Goal: Task Accomplishment & Management: Complete application form

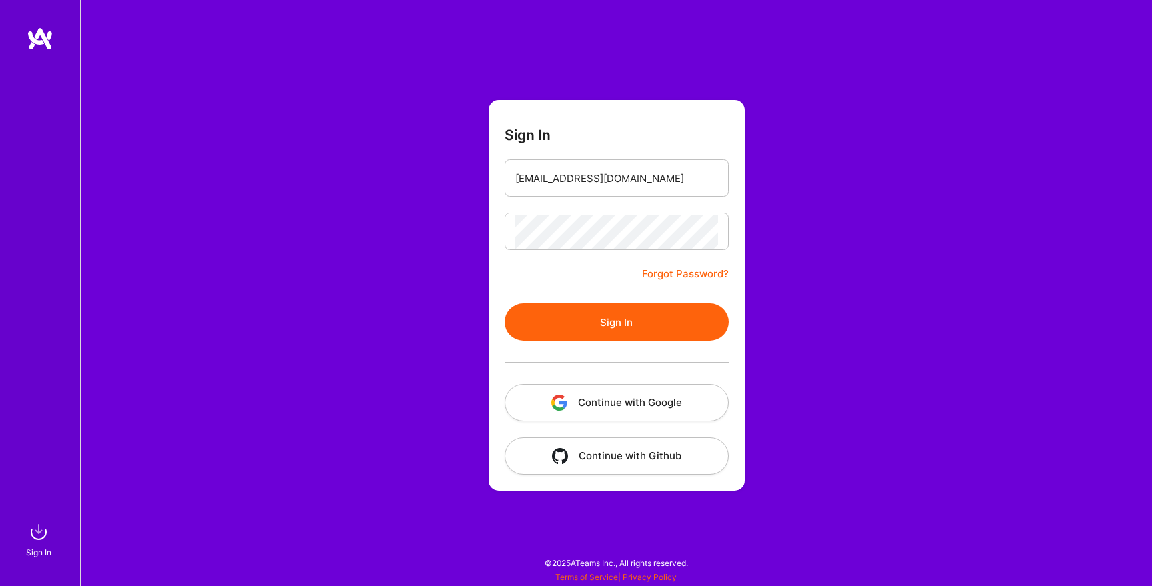
click at [618, 324] on button "Sign In" at bounding box center [616, 321] width 224 height 37
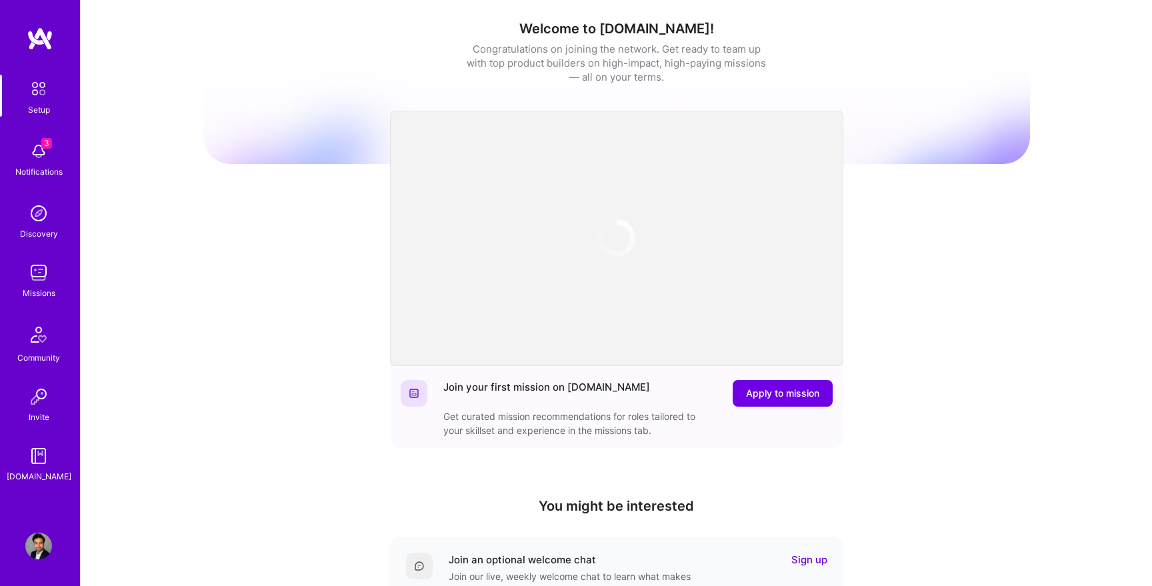
click at [43, 145] on span "3" at bounding box center [46, 143] width 11 height 11
click at [453, 73] on div "3 Setup 3 Notifications Discovery Missions Community Invite A.Guide Profile Clo…" at bounding box center [576, 435] width 1152 height 870
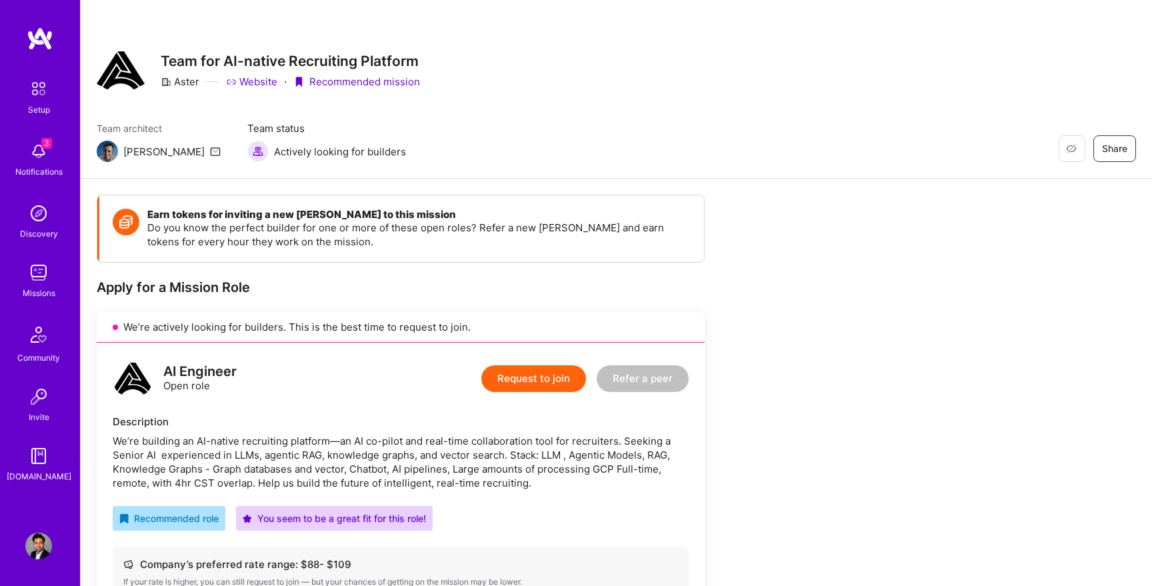
click at [541, 379] on button "Request to join" at bounding box center [533, 378] width 105 height 27
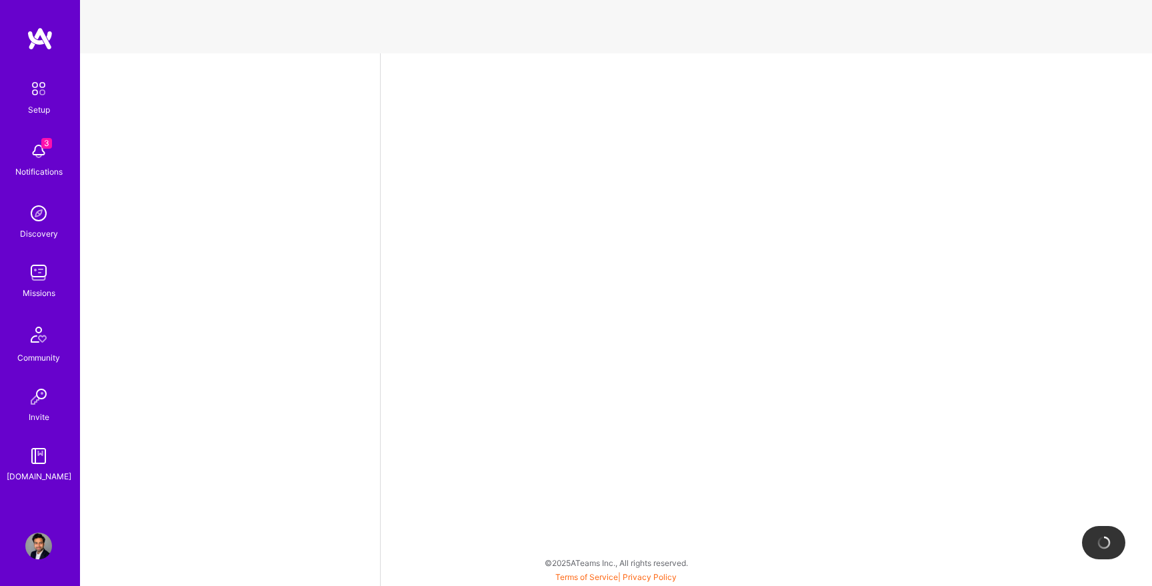
select select "US"
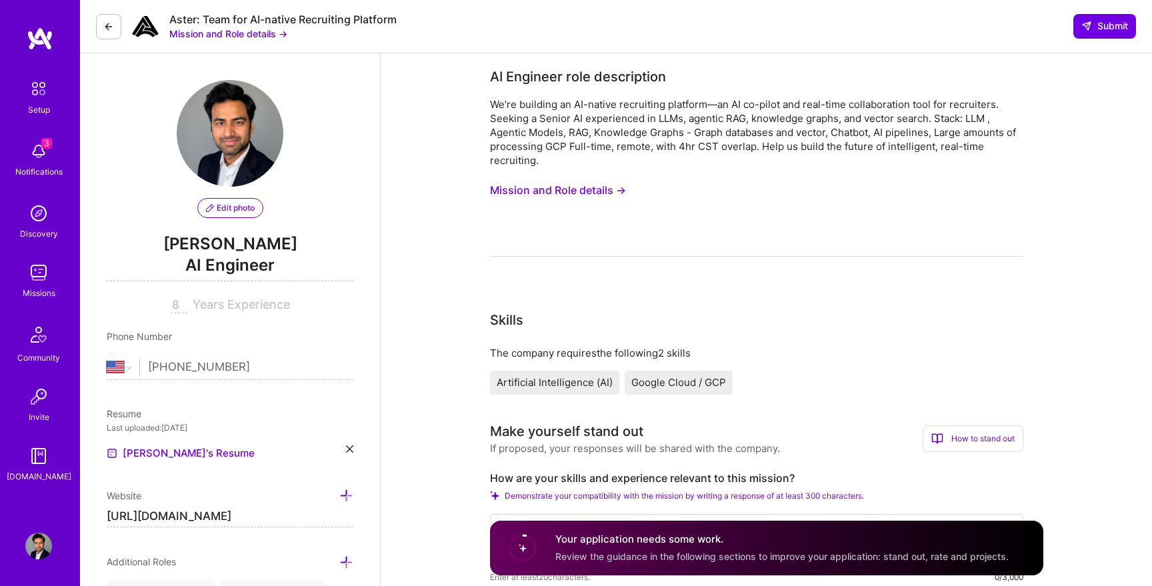
click at [235, 32] on button "Mission and Role details →" at bounding box center [228, 34] width 118 height 14
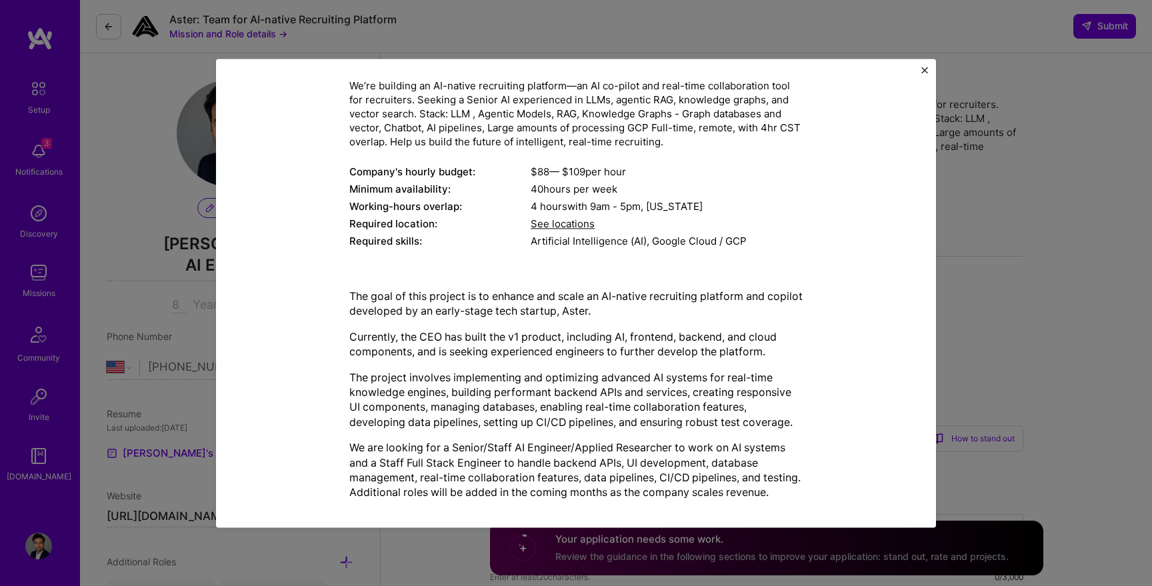
scroll to position [144, 0]
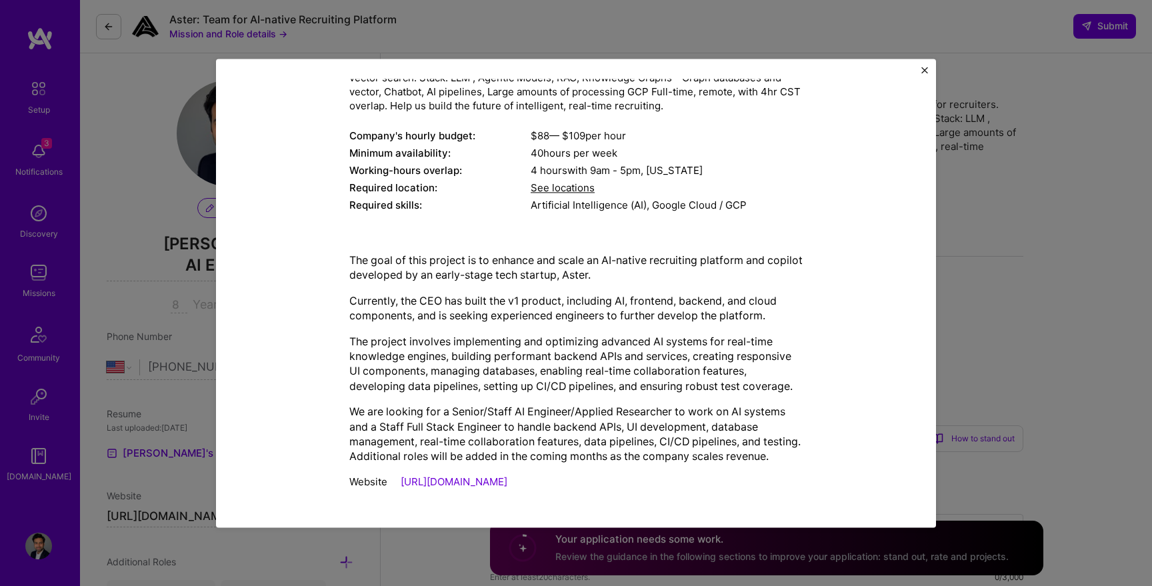
drag, startPoint x: 350, startPoint y: 164, endPoint x: 604, endPoint y: 512, distance: 431.2
click at [604, 512] on div "Mission Description and Role Details AI Engineer role description We’re buildin…" at bounding box center [576, 293] width 720 height 468
copy div "AI Engineer role description We’re building an AI-native recruiting platform—an…"
click at [924, 67] on img "Close" at bounding box center [924, 70] width 7 height 7
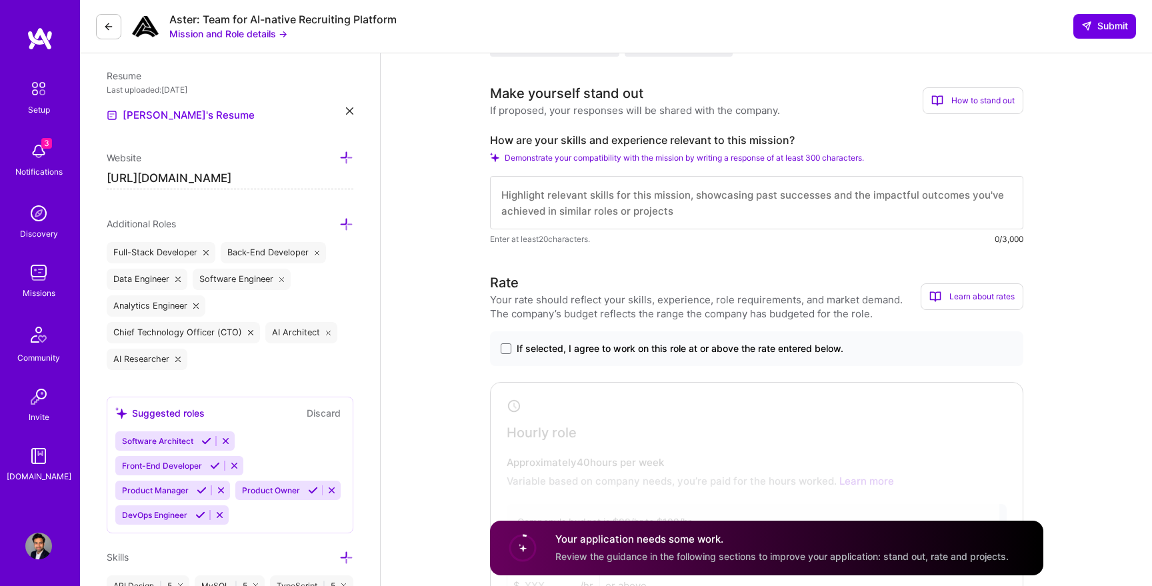
scroll to position [331, 0]
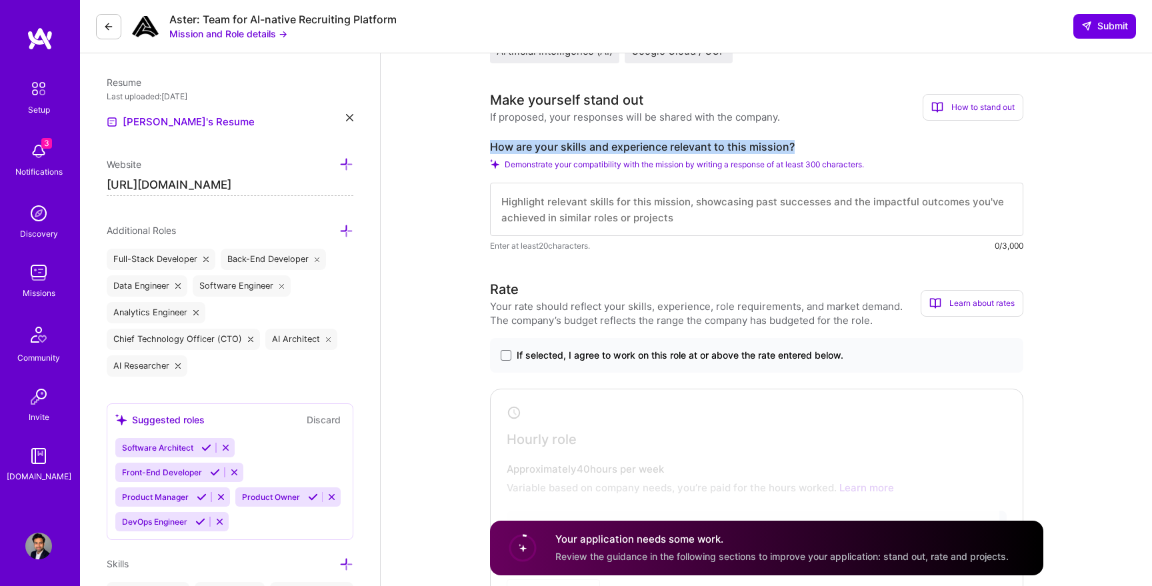
drag, startPoint x: 798, startPoint y: 143, endPoint x: 482, endPoint y: 142, distance: 315.9
copy label "How are your skills and experience relevant to this mission?"
click at [751, 211] on textarea at bounding box center [756, 209] width 533 height 53
paste textarea "I have strong experience building AI systems that align closely with Aster’s mi…"
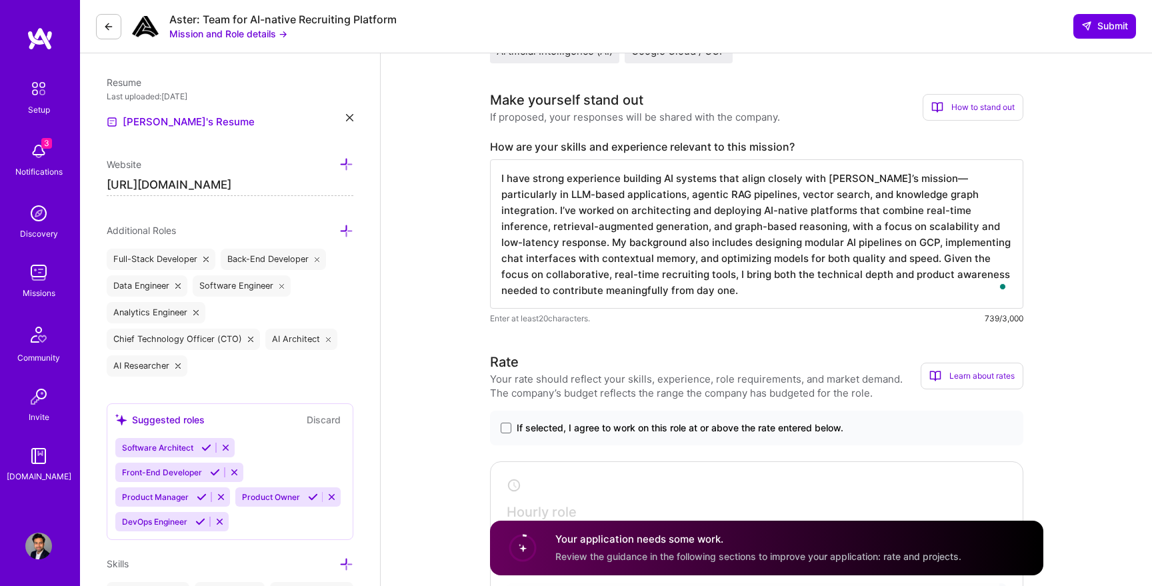
click at [900, 183] on textarea "I have strong experience building AI systems that align closely with Aster’s mi…" at bounding box center [756, 233] width 533 height 149
click at [942, 195] on textarea "I have strong experience building AI systems that align closely with Aster’s mi…" at bounding box center [756, 233] width 533 height 149
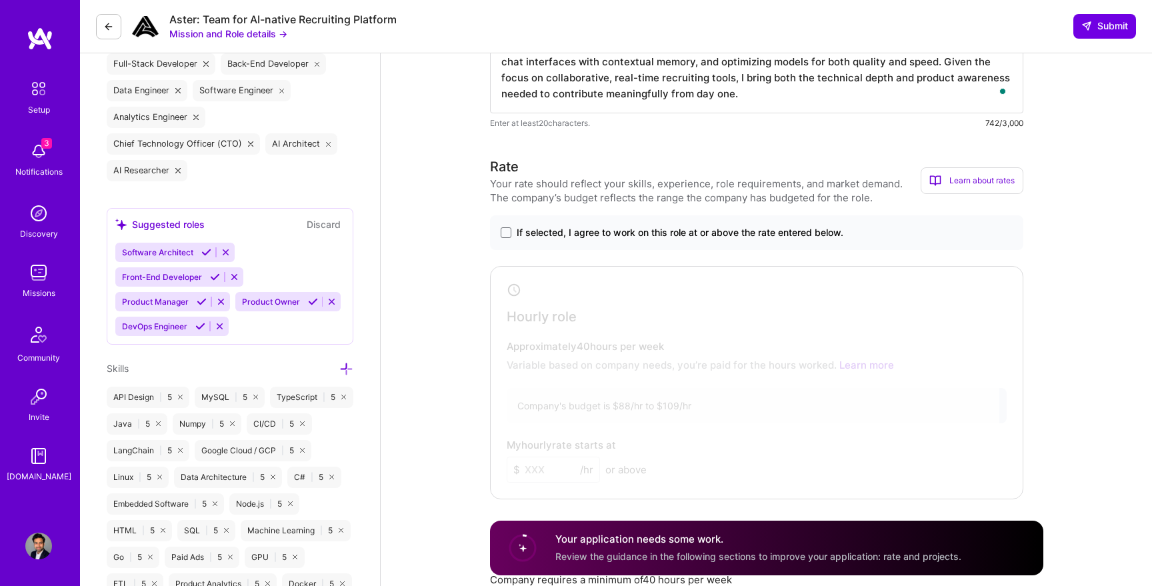
scroll to position [528, 0]
type textarea "I have strong experience building AI systems that align closely with Aster’s mi…"
click at [503, 231] on span at bounding box center [505, 231] width 11 height 11
click at [0, 0] on input "If selected, I agree to work on this role at or above the rate entered below." at bounding box center [0, 0] width 0 height 0
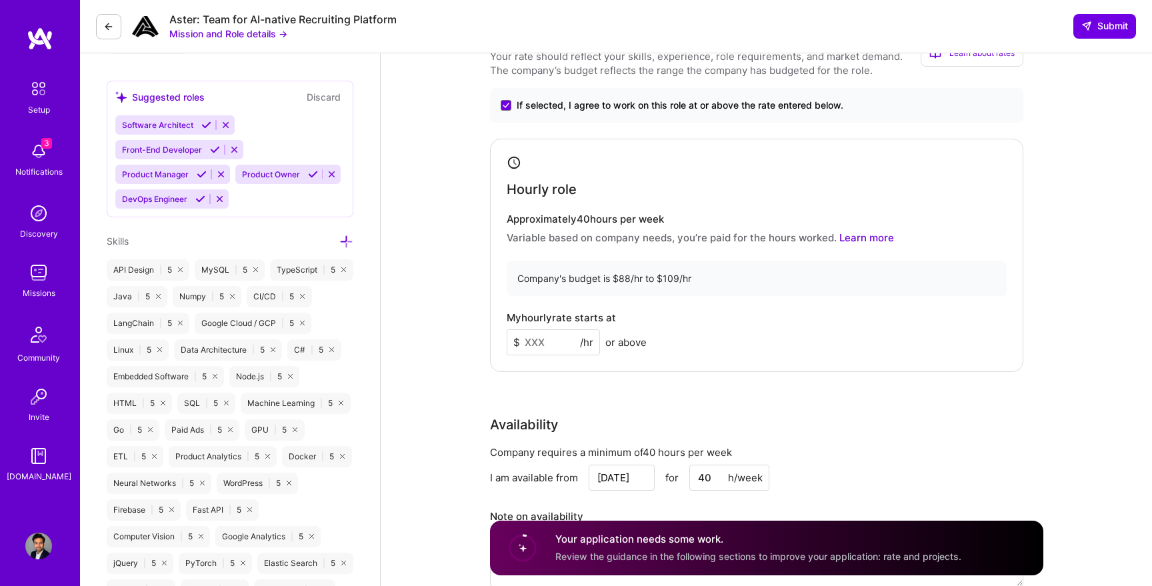
scroll to position [653, 0]
click at [555, 337] on input at bounding box center [552, 343] width 93 height 26
type input "109"
click at [494, 377] on div "Rate Your rate should reflect your skills, experience, role requirements, and m…" at bounding box center [766, 317] width 553 height 574
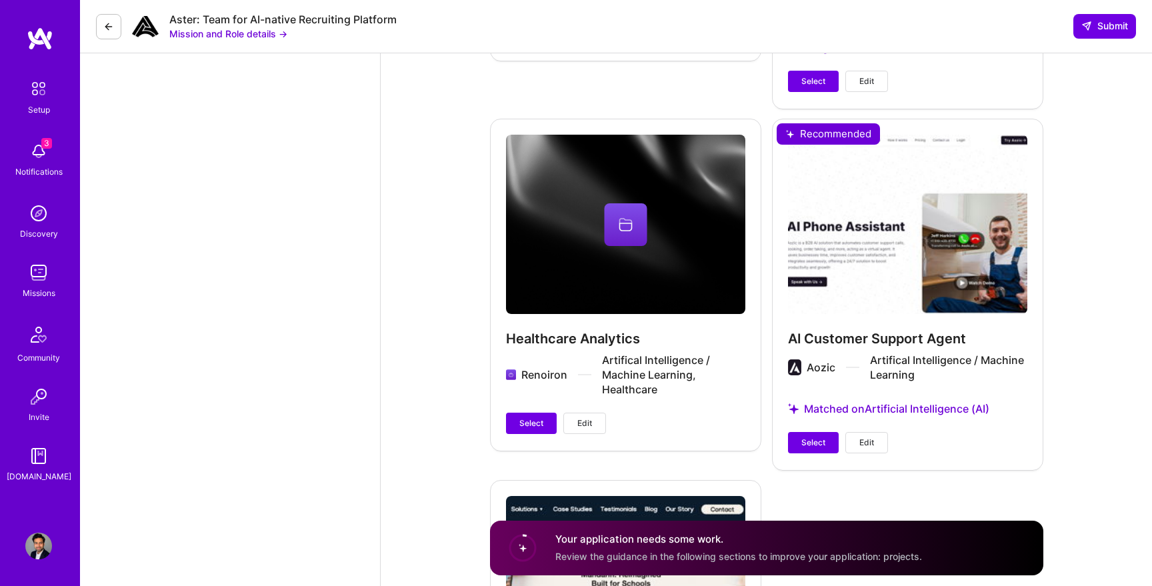
scroll to position [2171, 0]
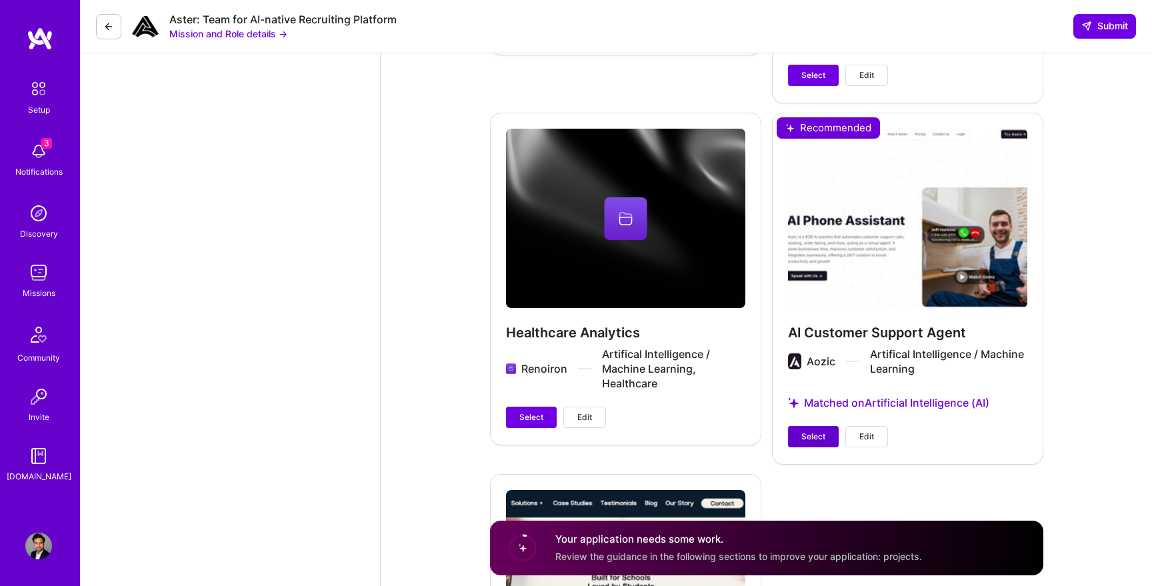
click at [798, 439] on button "Select" at bounding box center [813, 436] width 51 height 21
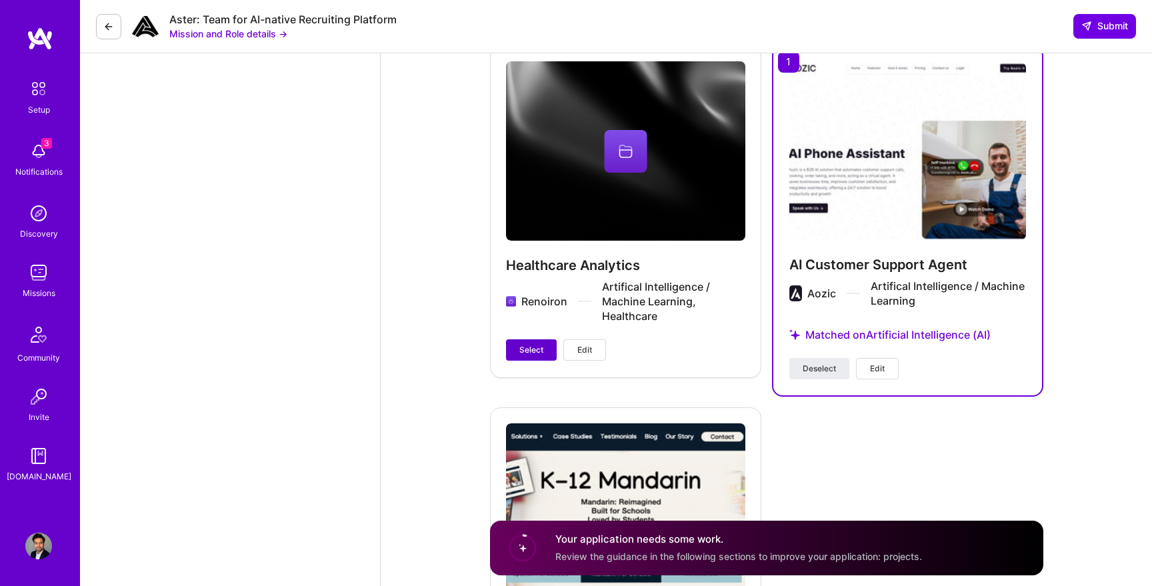
click at [535, 353] on span "Select" at bounding box center [531, 350] width 24 height 12
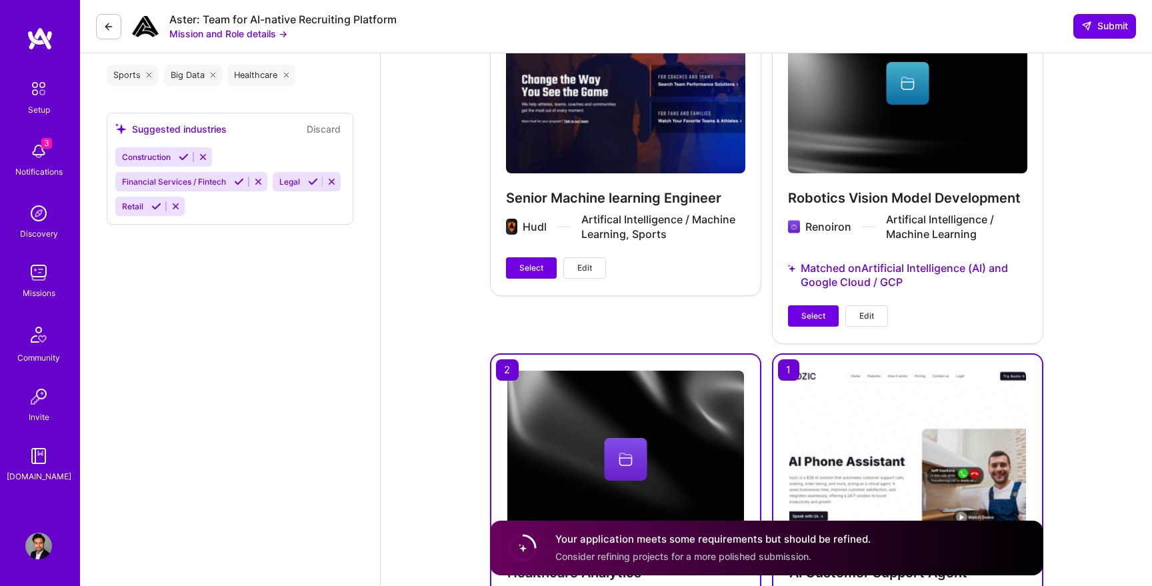
scroll to position [1770, 0]
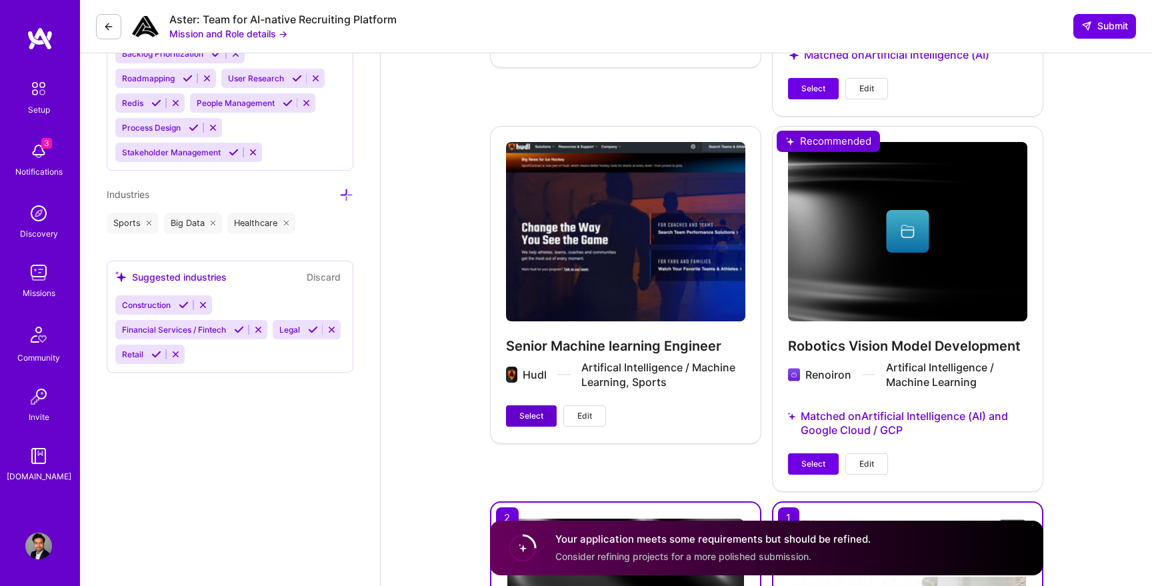
click at [540, 413] on span "Select" at bounding box center [531, 416] width 24 height 12
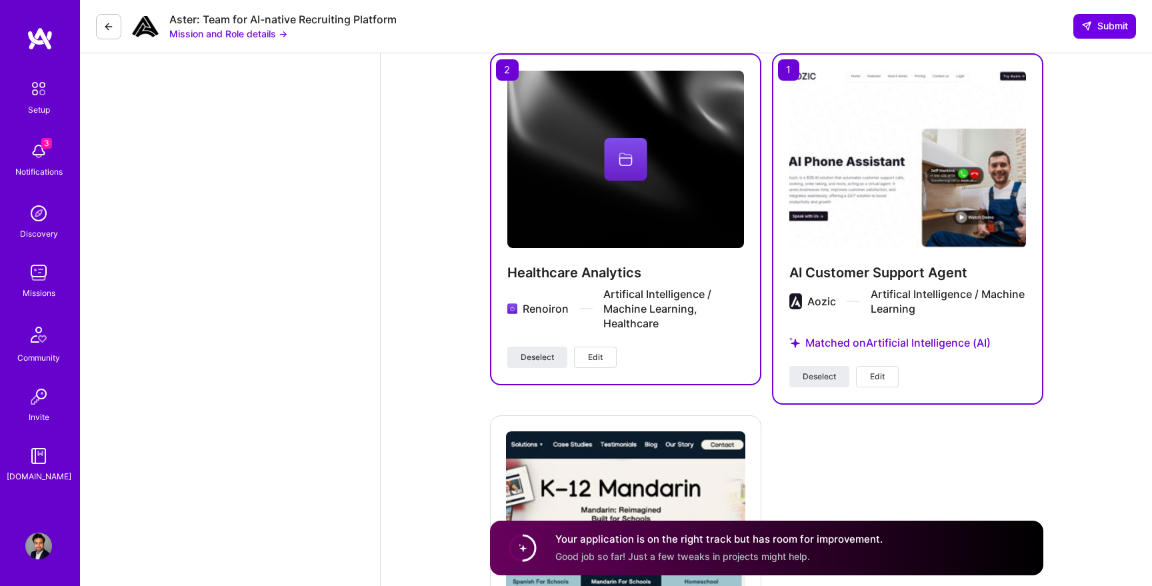
scroll to position [2473, 0]
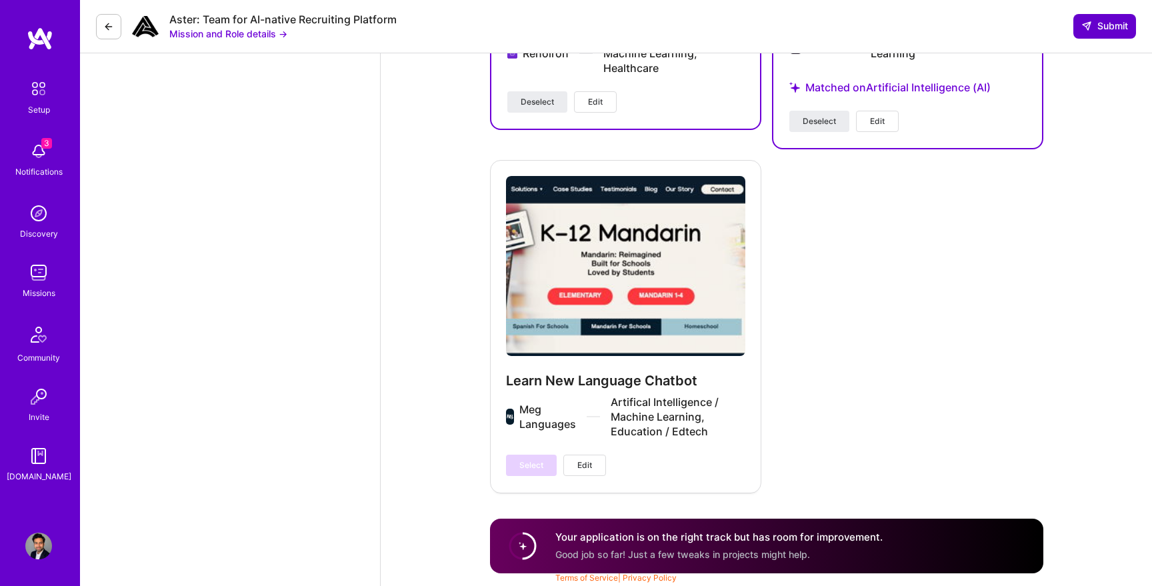
click at [1094, 29] on span "Submit" at bounding box center [1104, 25] width 47 height 13
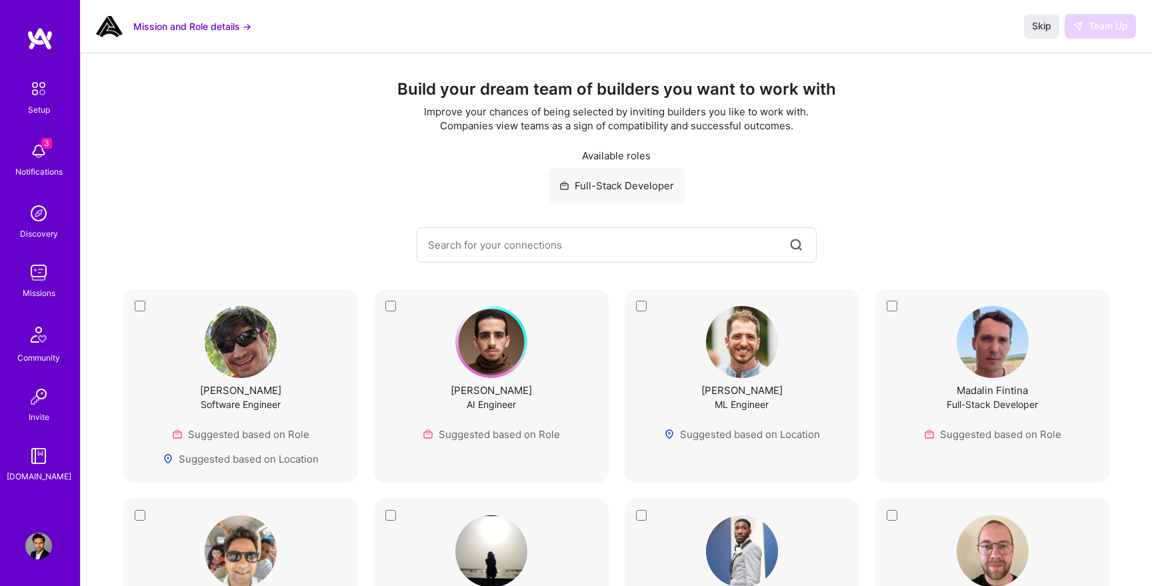
click at [36, 275] on img at bounding box center [38, 272] width 27 height 27
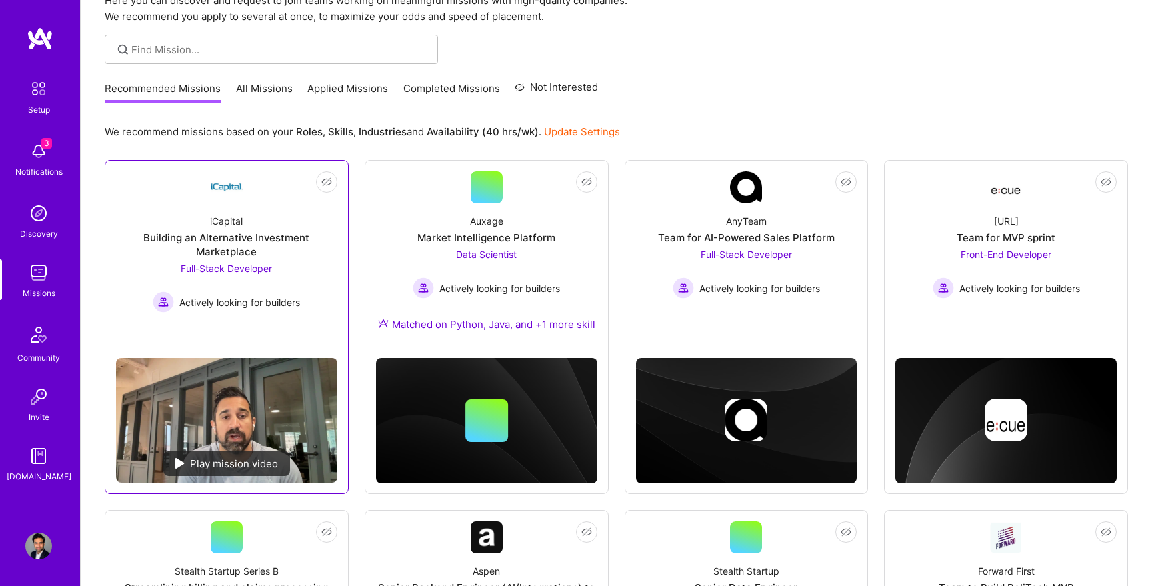
scroll to position [65, 0]
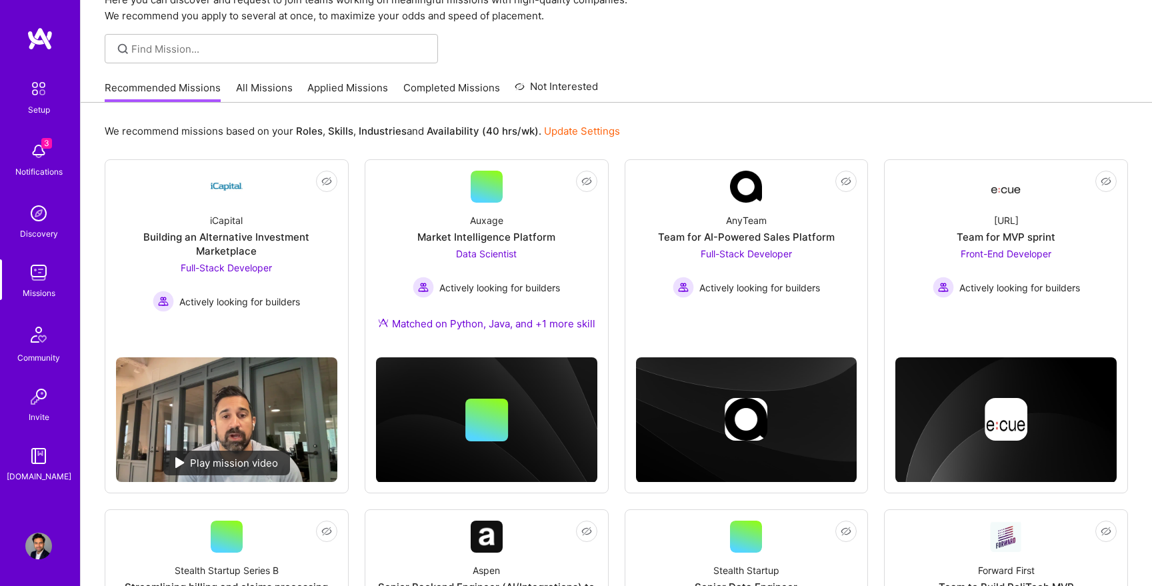
click at [815, 119] on div "We recommend missions based on your Roles , Skills , Industries and Availabilit…" at bounding box center [616, 131] width 1023 height 25
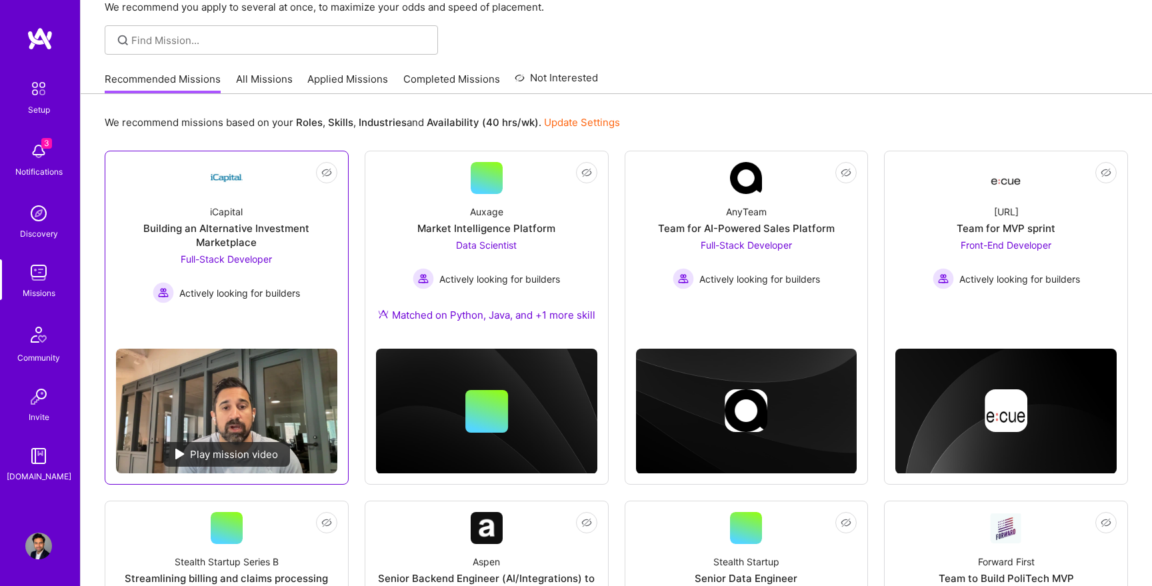
scroll to position [0, 0]
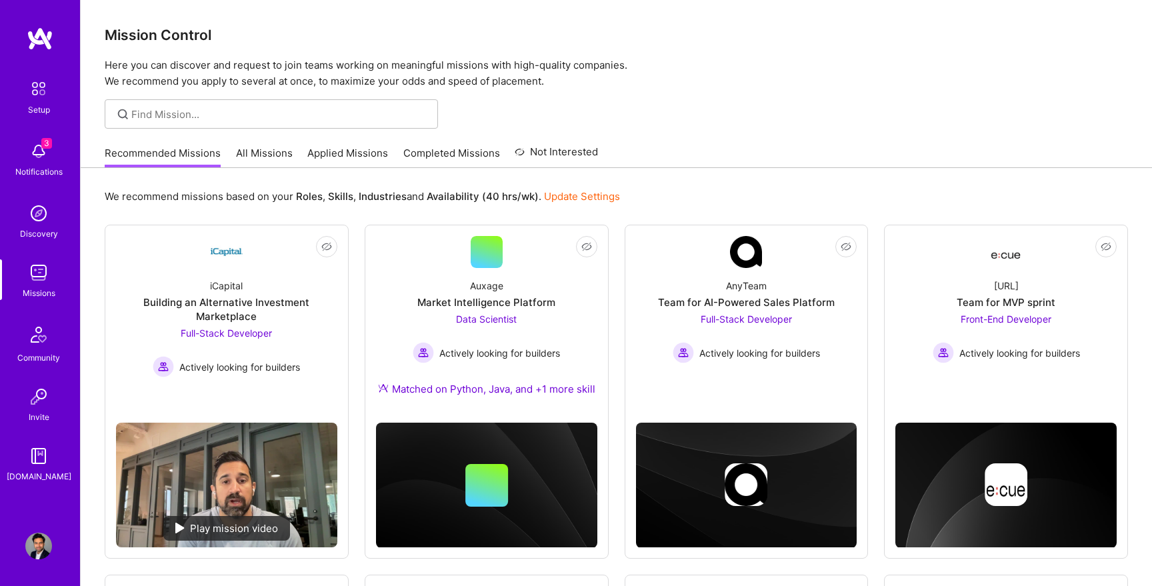
click at [256, 161] on link "All Missions" at bounding box center [264, 157] width 57 height 22
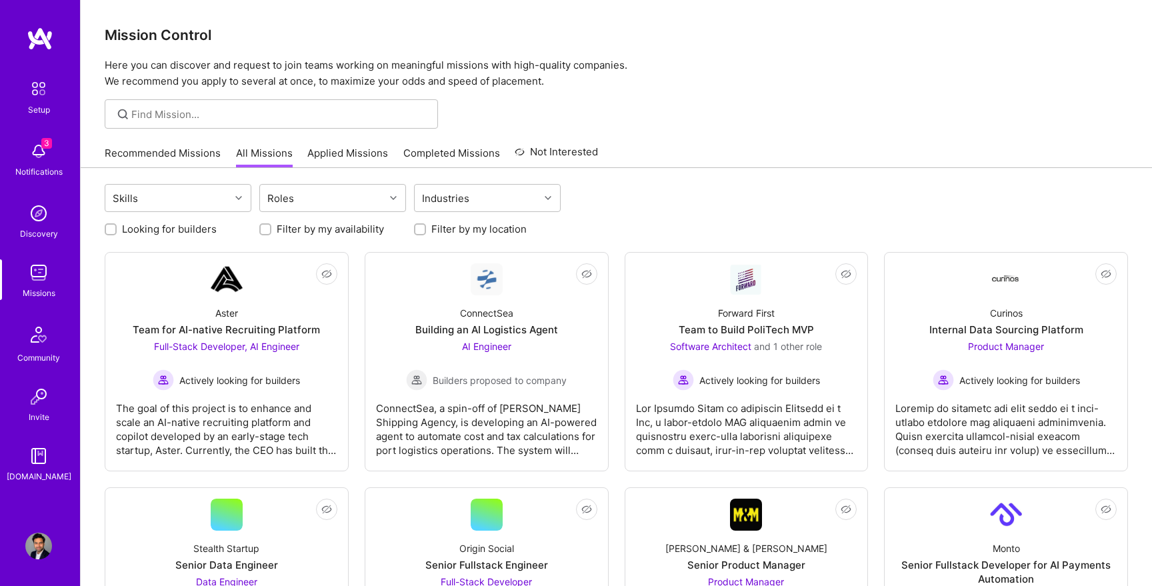
click at [343, 158] on link "Applied Missions" at bounding box center [347, 157] width 81 height 22
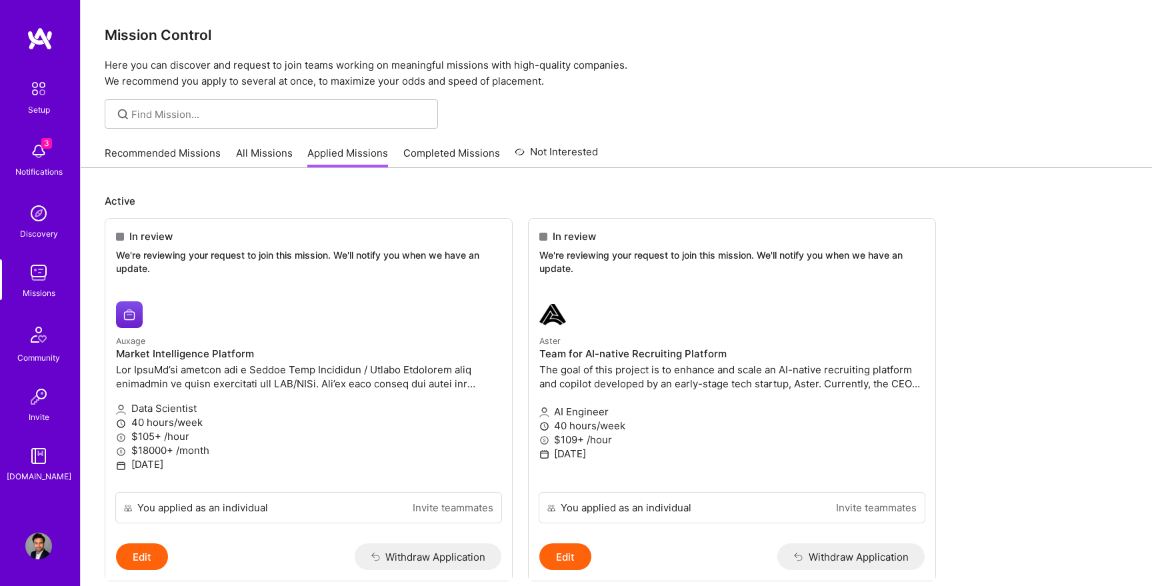
click at [167, 155] on link "Recommended Missions" at bounding box center [163, 157] width 116 height 22
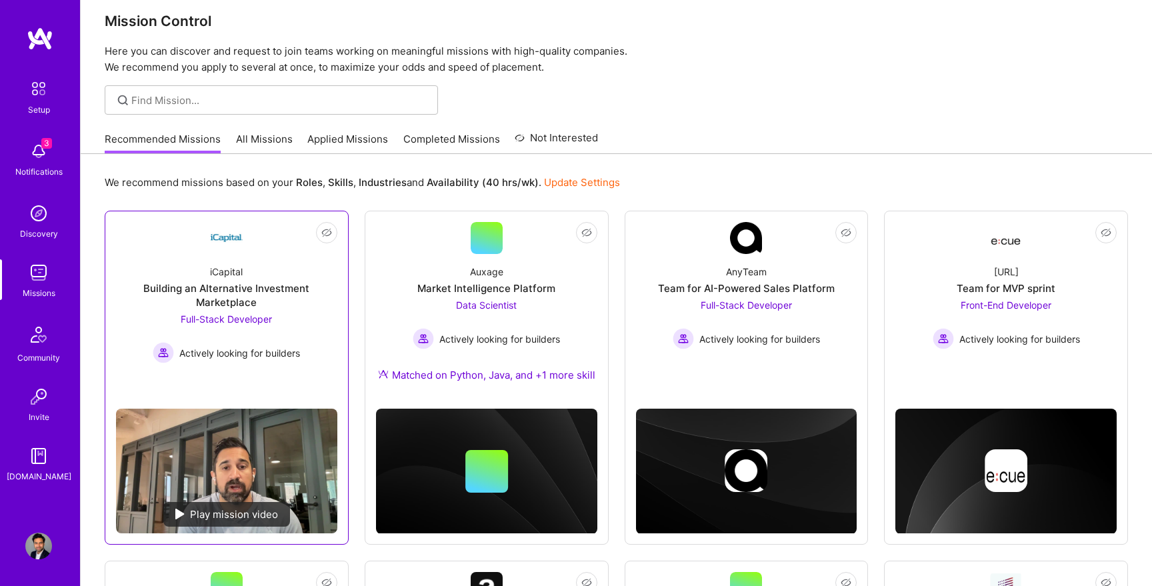
scroll to position [15, 0]
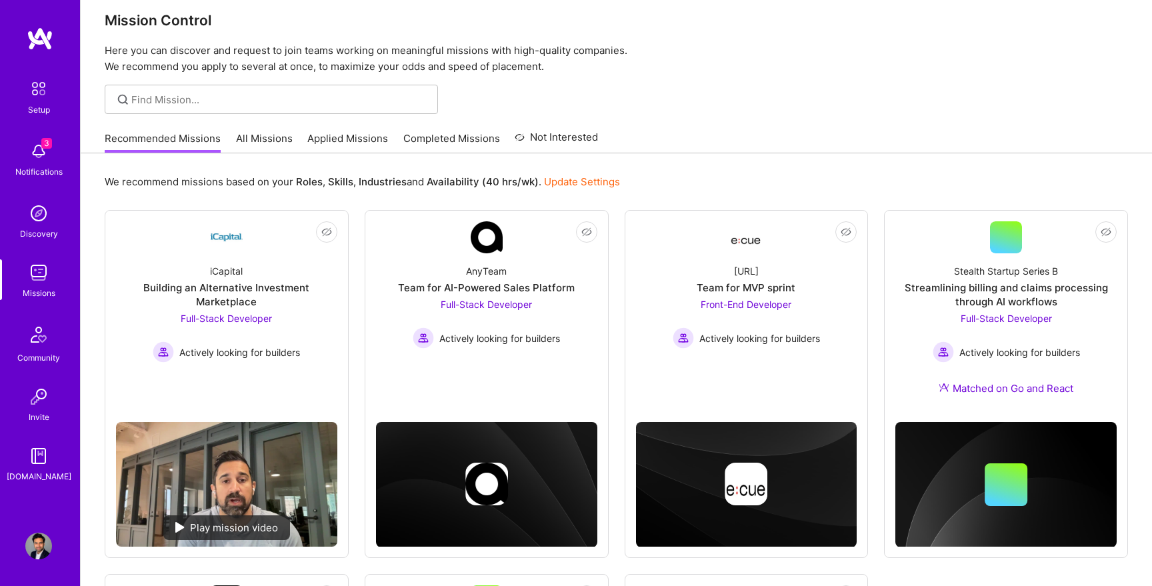
click at [255, 136] on link "All Missions" at bounding box center [264, 142] width 57 height 22
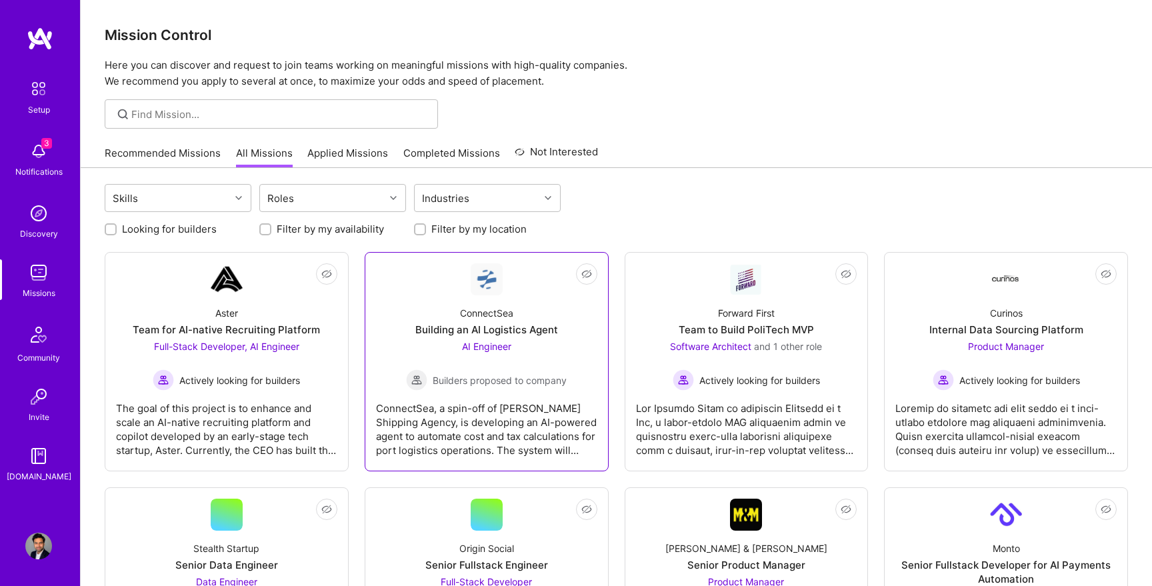
click at [470, 332] on div "Building an AI Logistics Agent" at bounding box center [486, 330] width 143 height 14
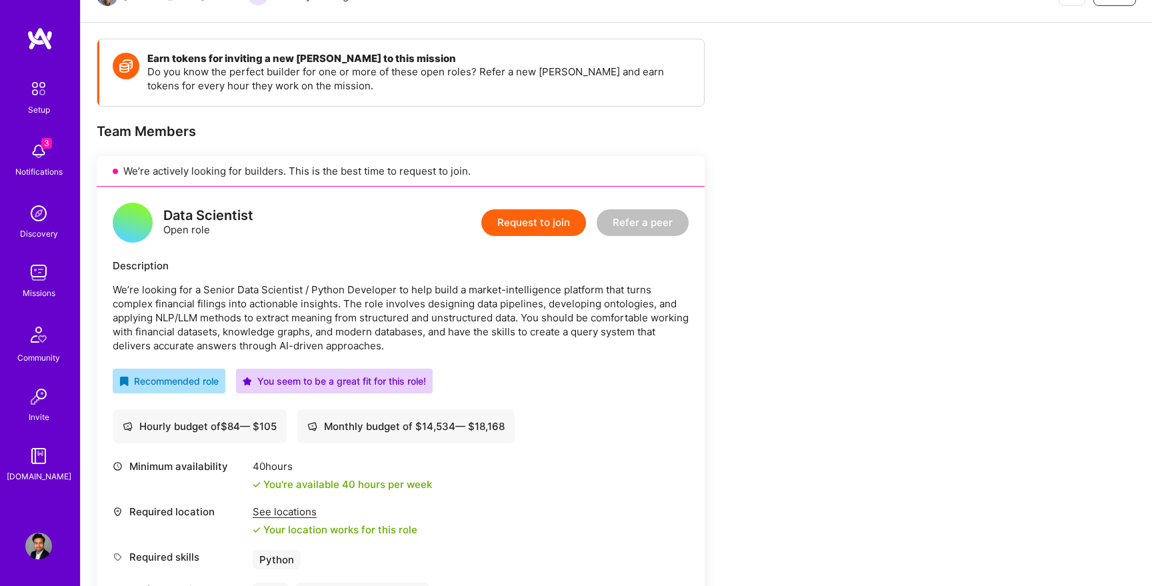
scroll to position [265, 0]
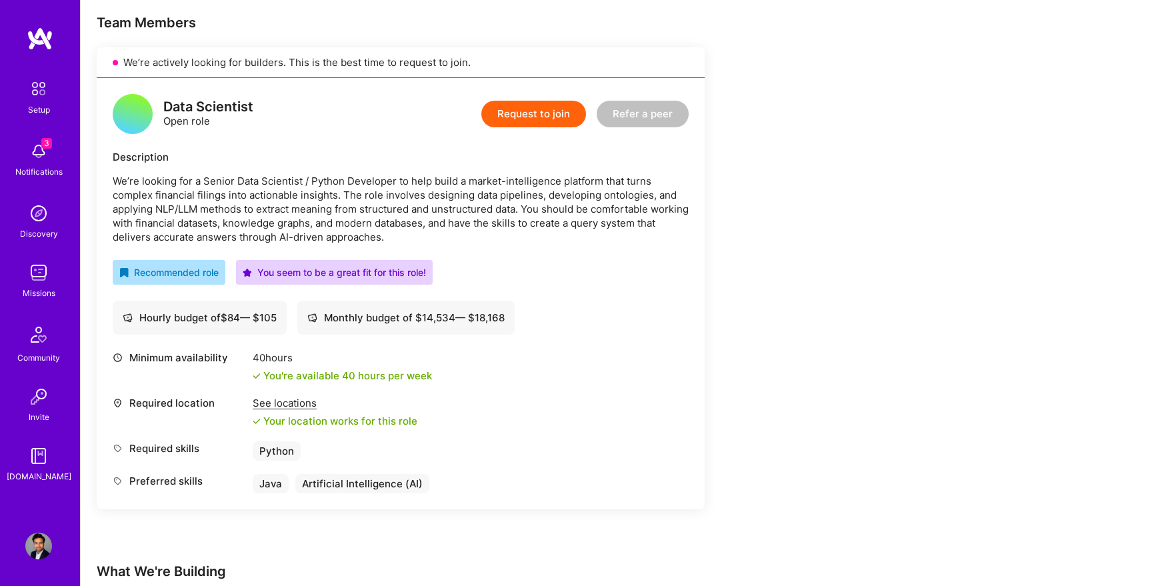
click at [542, 115] on button "Request to join" at bounding box center [533, 114] width 105 height 27
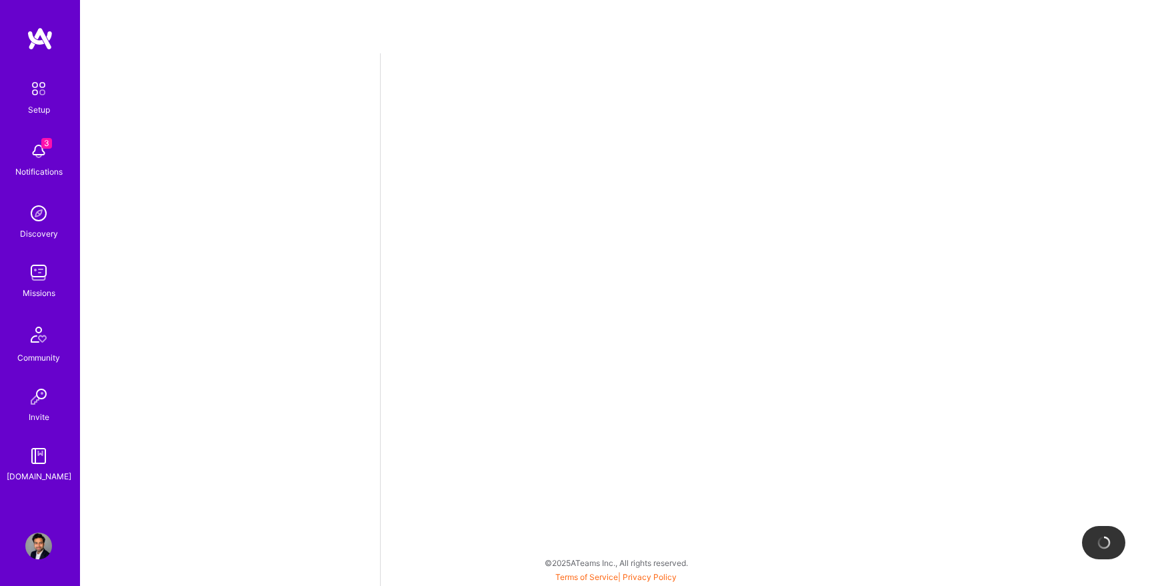
select select "US"
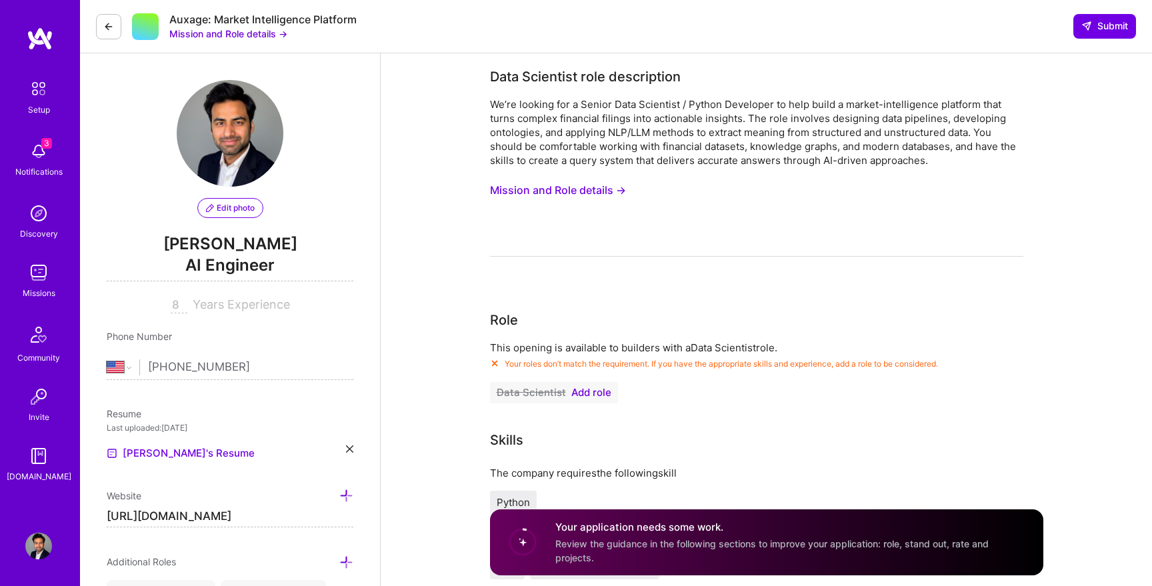
click at [588, 392] on span "Add role" at bounding box center [591, 392] width 40 height 11
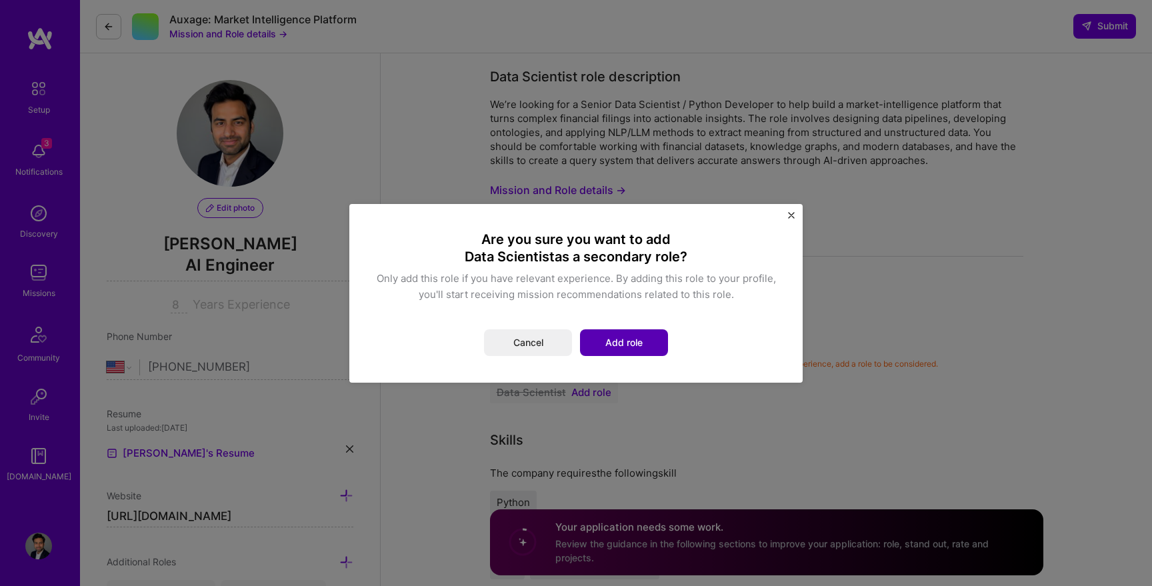
click at [621, 349] on button "Add role" at bounding box center [624, 342] width 88 height 27
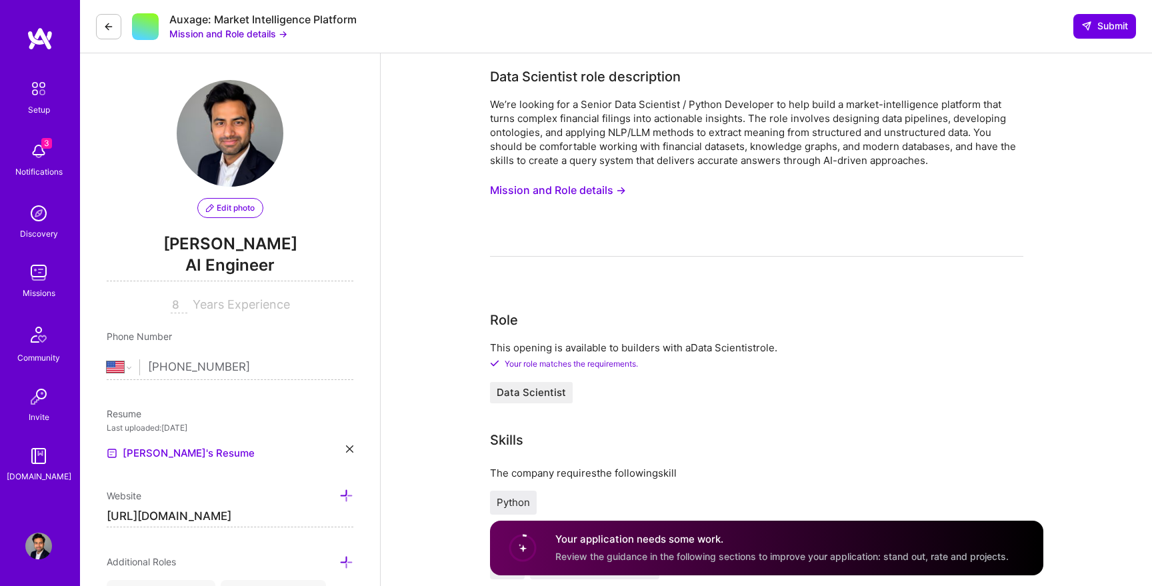
click at [255, 35] on button "Mission and Role details →" at bounding box center [228, 34] width 118 height 14
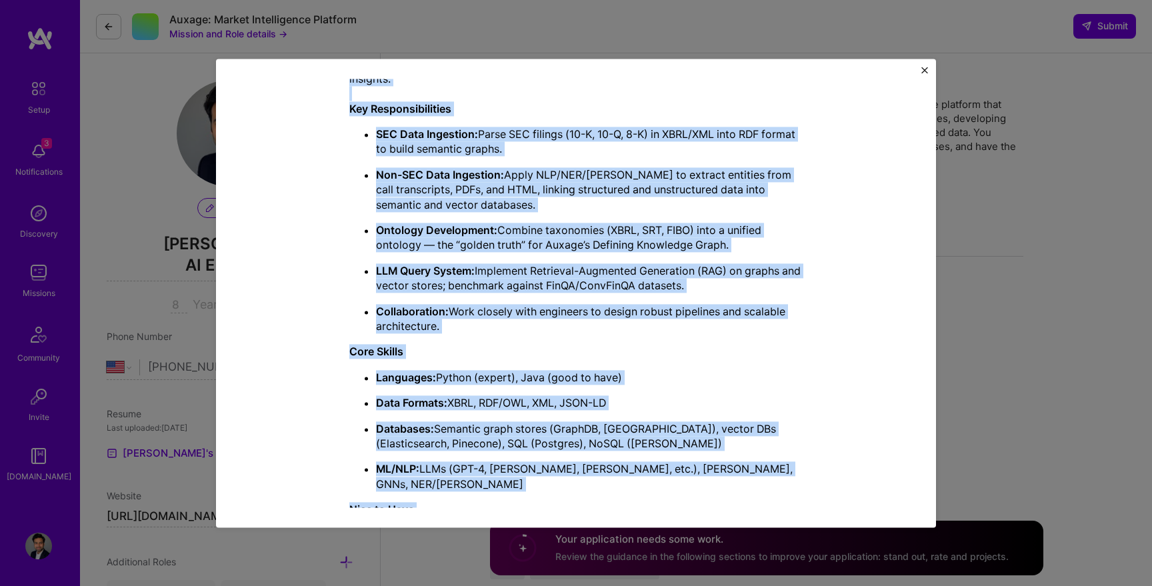
scroll to position [560, 0]
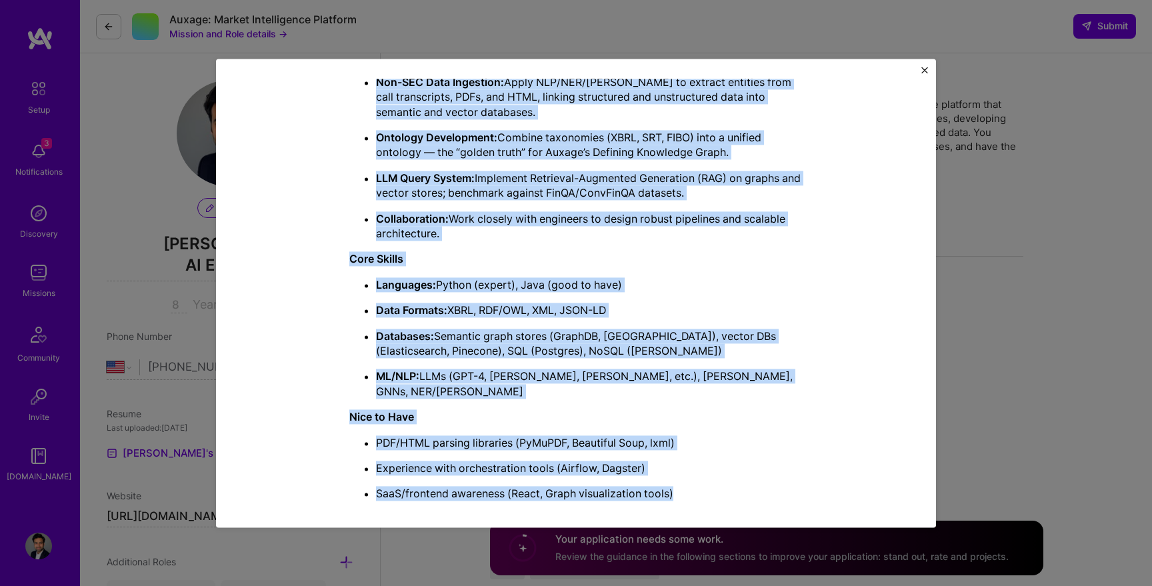
drag, startPoint x: 351, startPoint y: 161, endPoint x: 375, endPoint y: 514, distance: 353.3
click at [375, 514] on div "Mission Description and Role Details Data Scientist role description We’re look…" at bounding box center [576, 293] width 720 height 468
copy div "Data Scientist role description We’re looking for a Senior Data Scientist / Pyt…"
click at [924, 69] on img "Close" at bounding box center [924, 70] width 7 height 7
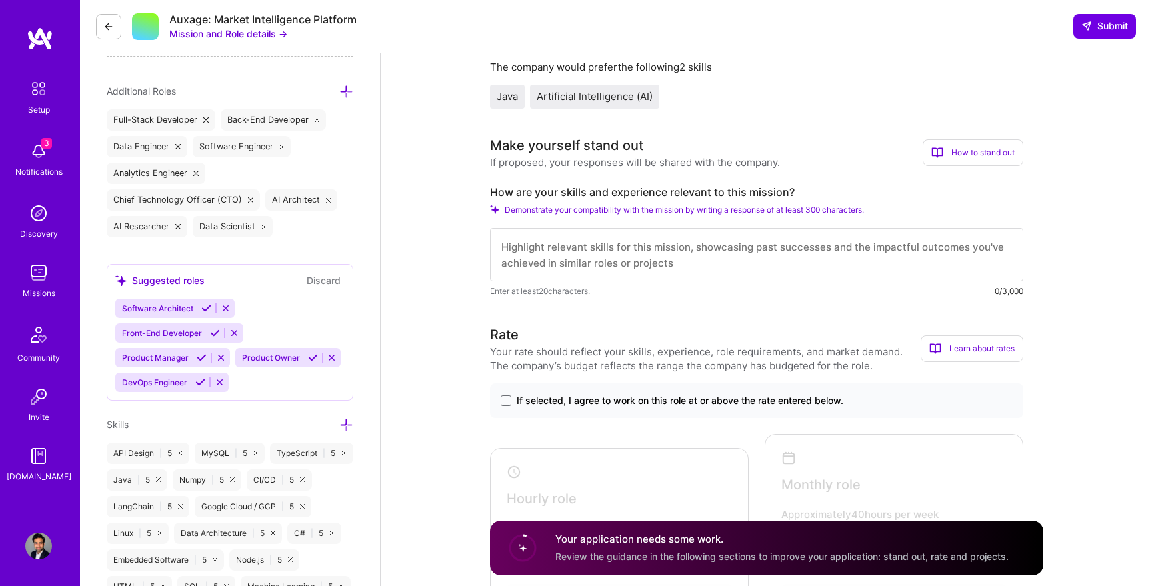
scroll to position [482, 0]
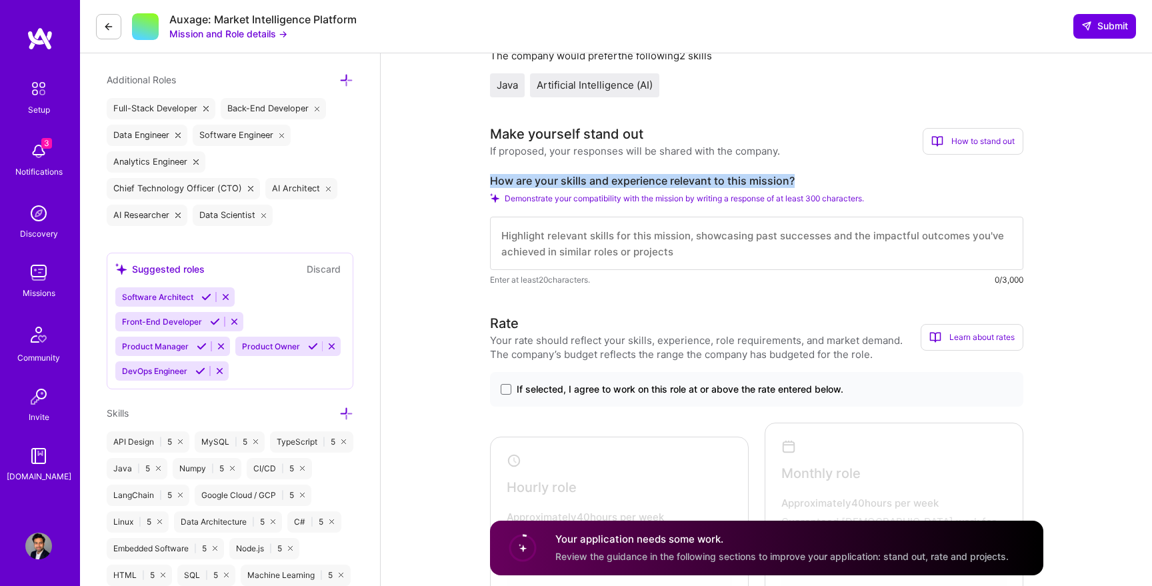
drag, startPoint x: 800, startPoint y: 185, endPoint x: 488, endPoint y: 180, distance: 311.9
copy label "How are your skills and experience relevant to this mission?"
click at [784, 237] on textarea at bounding box center [756, 243] width 533 height 53
paste textarea "My background aligns closely with this mission—I’ve led projects involving NLP …"
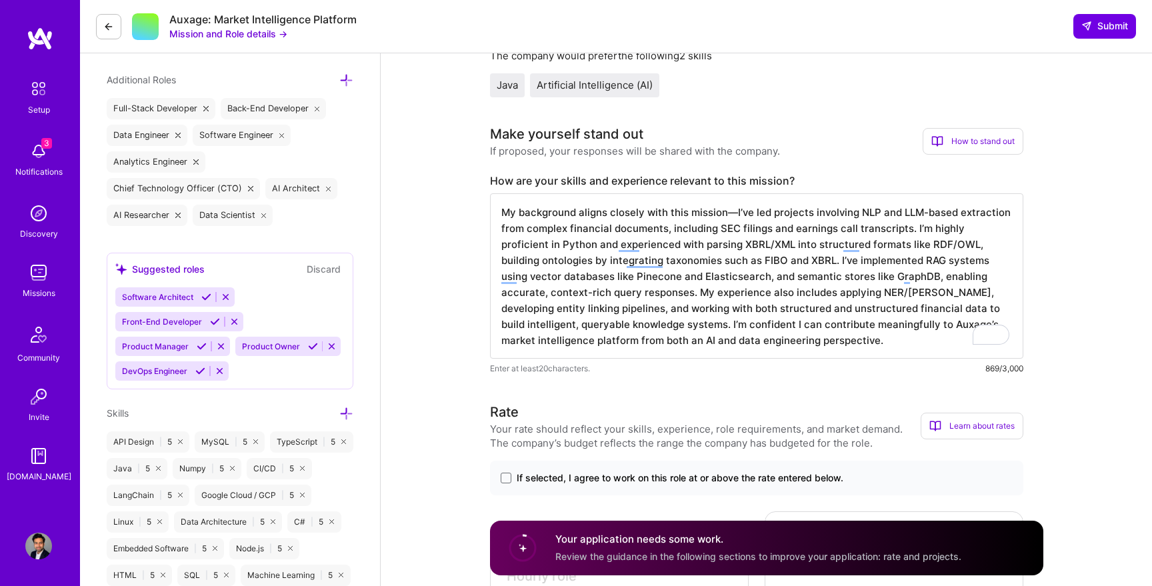
click at [730, 215] on textarea "My background aligns closely with this mission—I’ve led projects involving NLP …" at bounding box center [756, 275] width 533 height 165
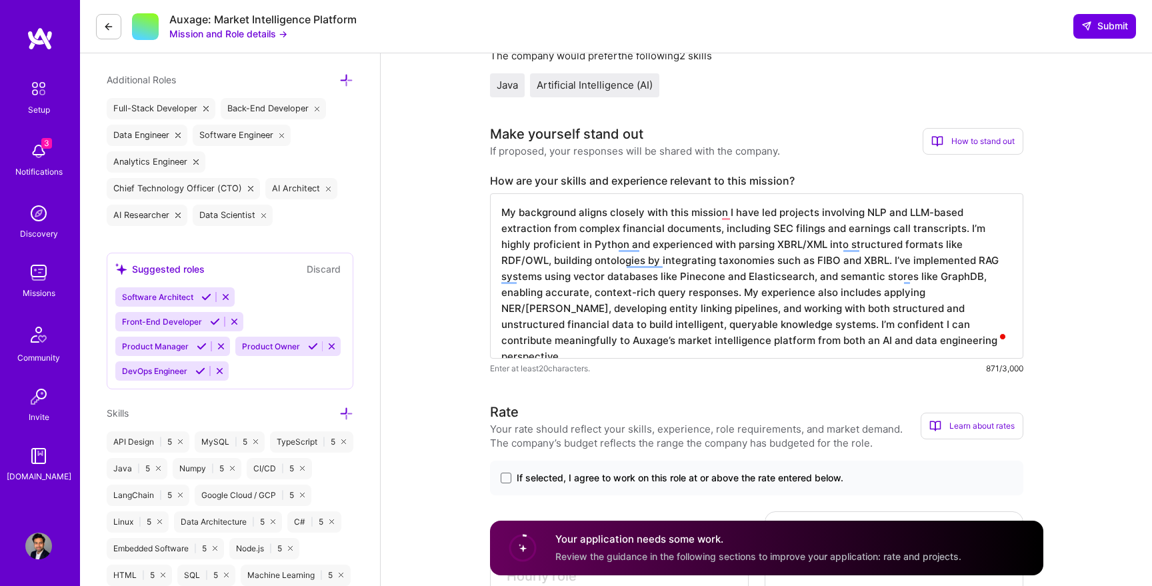
click at [908, 245] on textarea "My background aligns closely with this mission I have led projects involving NL…" at bounding box center [756, 275] width 533 height 165
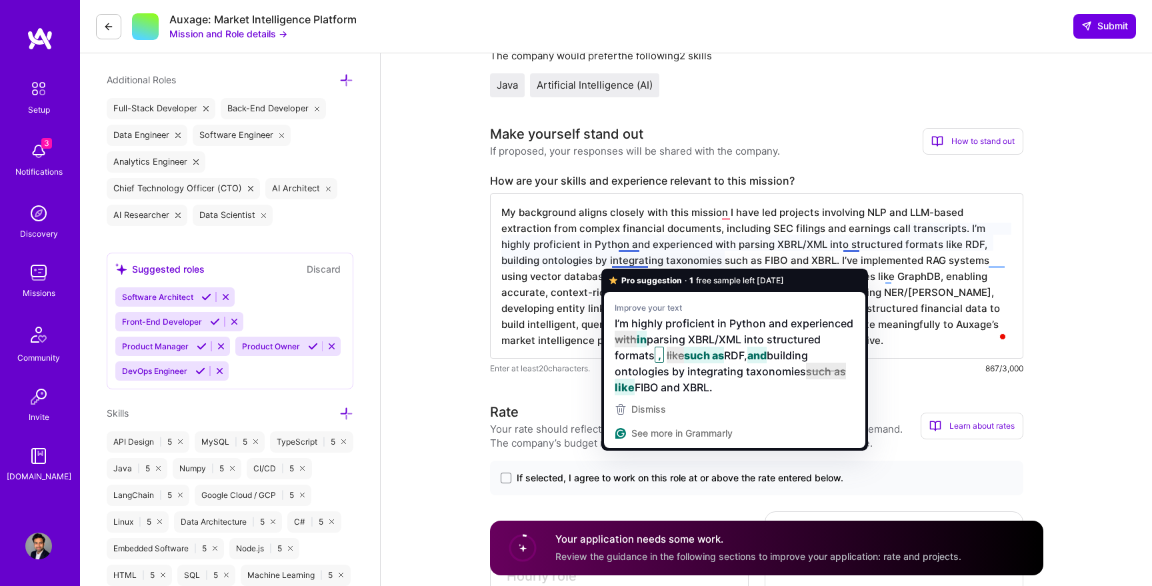
click at [535, 294] on textarea "My background aligns closely with this mission I have led projects involving NL…" at bounding box center [756, 275] width 533 height 165
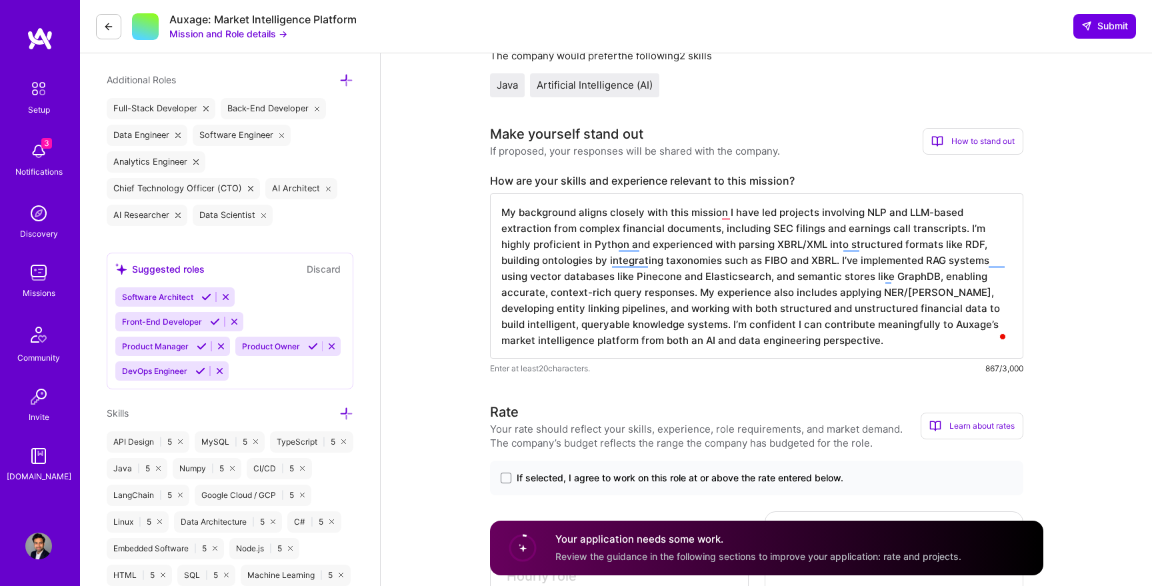
click at [776, 294] on textarea "My background aligns closely with this mission I have led projects involving NL…" at bounding box center [756, 275] width 533 height 165
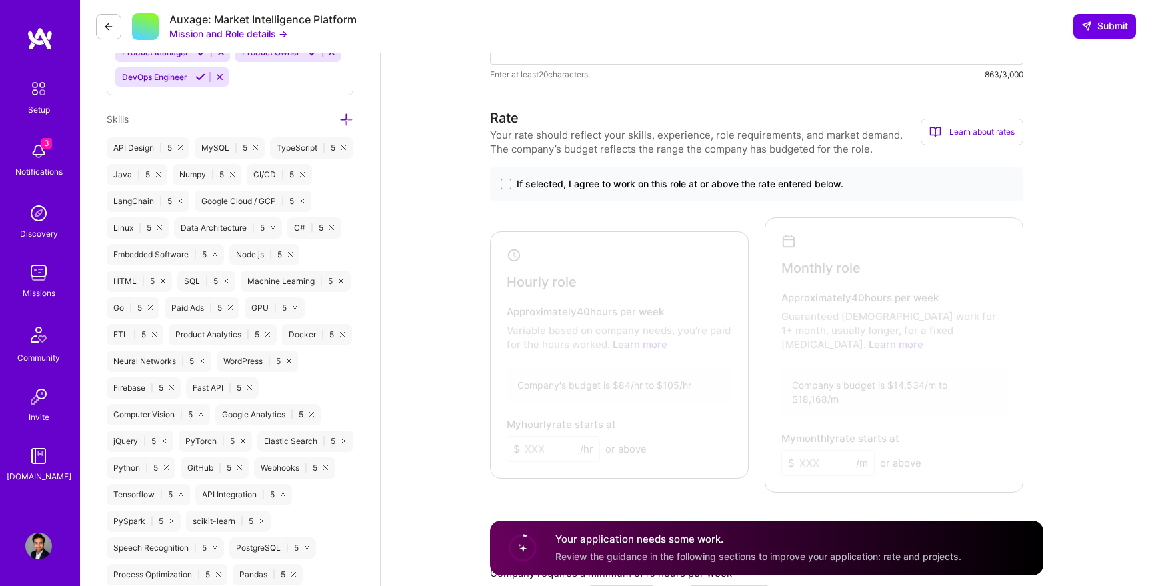
scroll to position [777, 0]
type textarea "My background aligns closely with this mission I have led projects involving NL…"
click at [513, 181] on label "If selected, I agree to work on this role at or above the rate entered below." at bounding box center [756, 182] width 512 height 13
click at [0, 0] on input "If selected, I agree to work on this role at or above the rate entered below." at bounding box center [0, 0] width 0 height 0
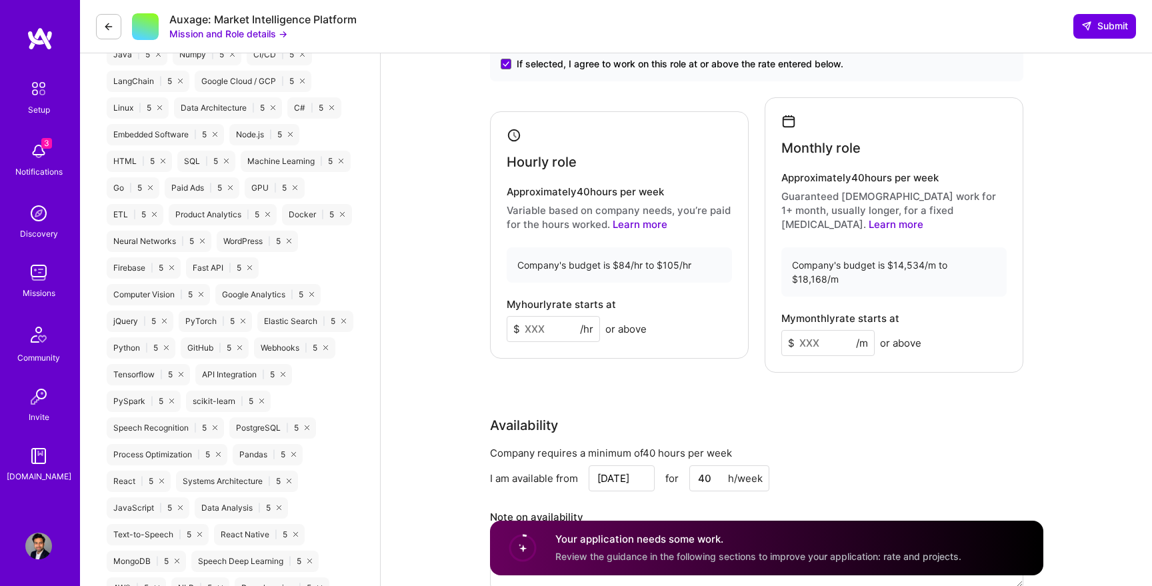
scroll to position [897, 0]
click at [546, 315] on input at bounding box center [552, 328] width 93 height 26
type input "105"
click at [808, 329] on input at bounding box center [827, 342] width 93 height 26
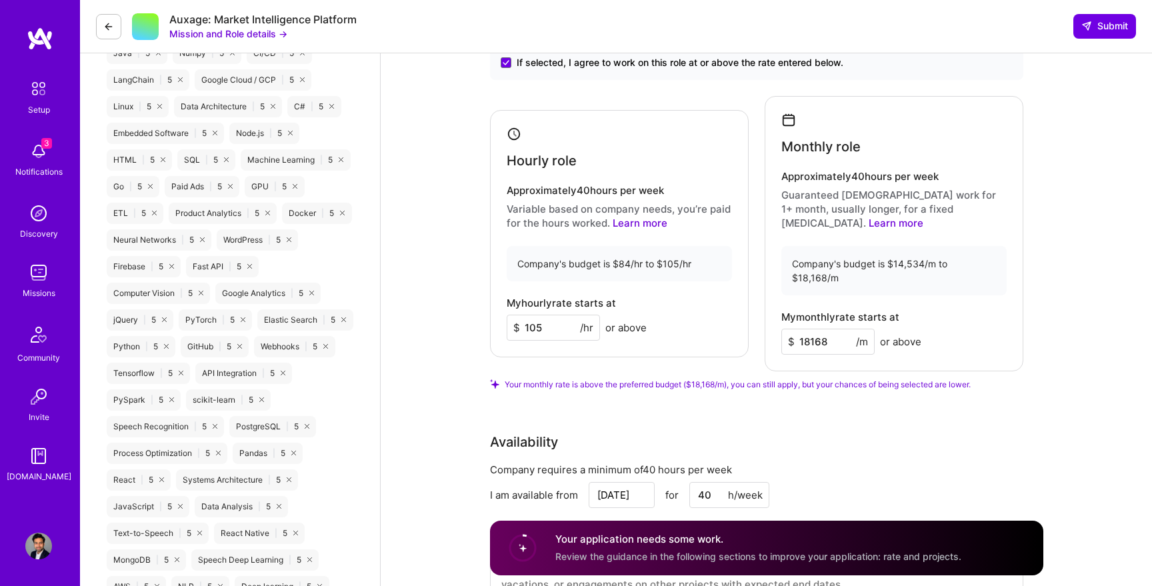
click at [850, 383] on div "Rate Your rate should reflect your skills, experience, role requirements, and m…" at bounding box center [766, 304] width 553 height 634
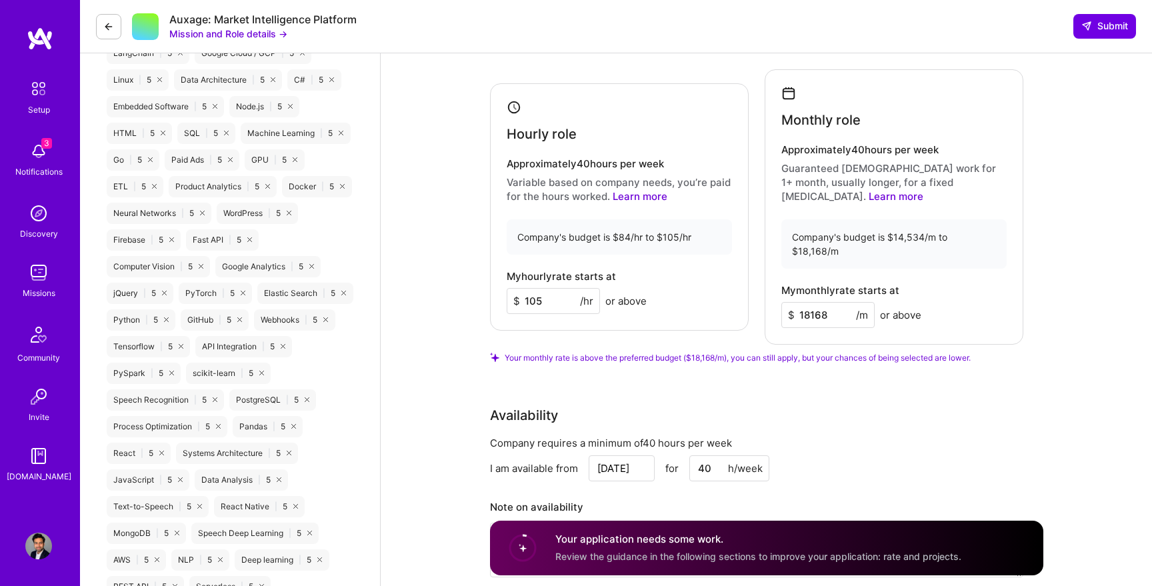
scroll to position [925, 0]
click at [826, 301] on input "18168" at bounding box center [827, 314] width 93 height 26
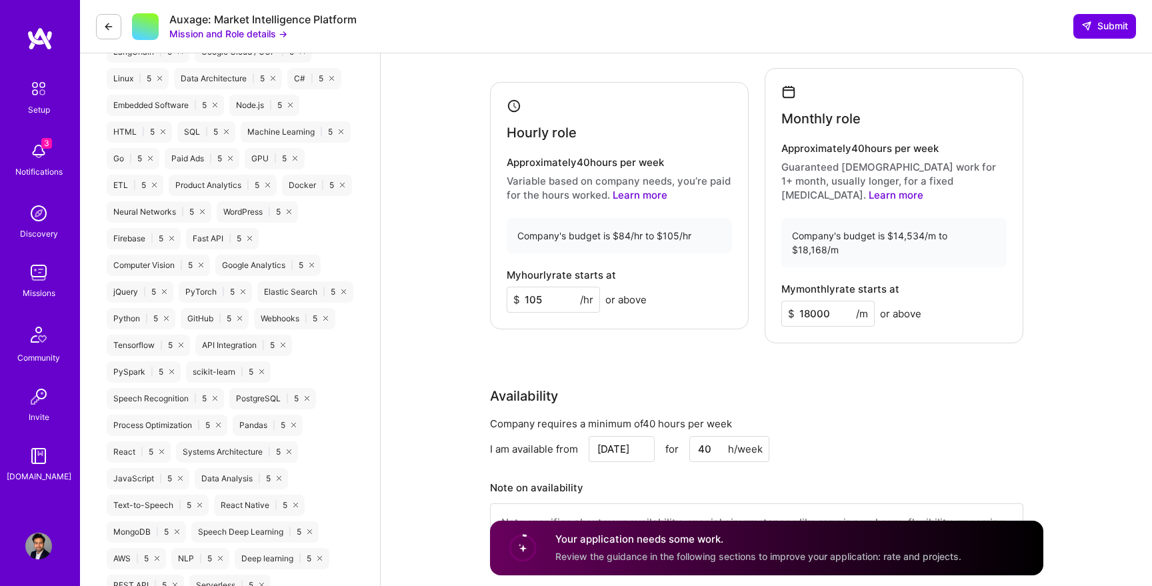
type input "18000"
click at [828, 333] on div "Rate Your rate should reflect your skills, experience, role requirements, and m…" at bounding box center [766, 267] width 553 height 616
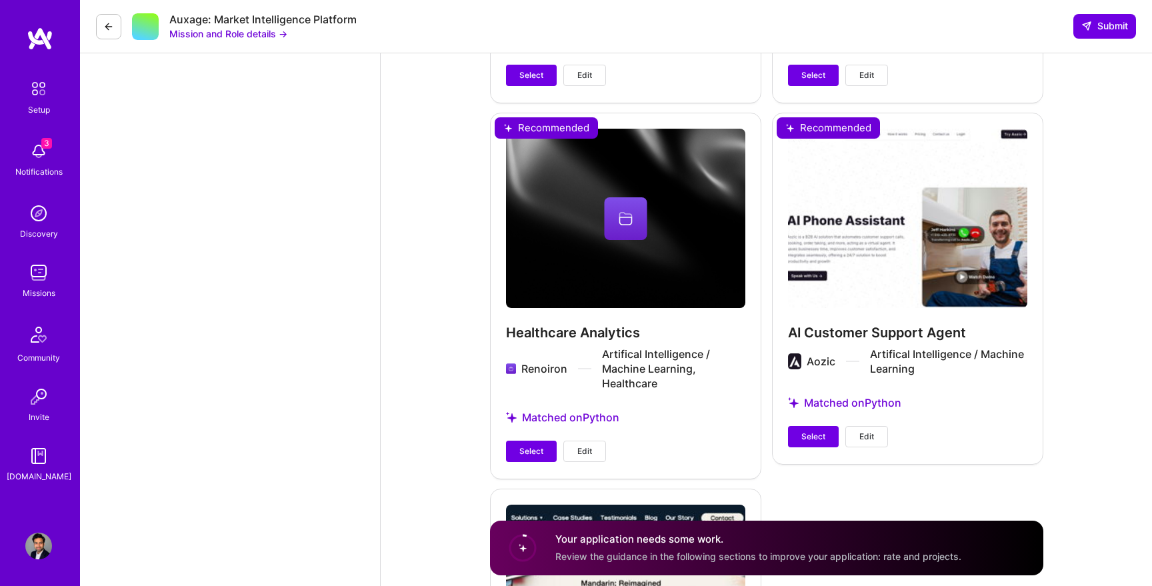
scroll to position [2362, 0]
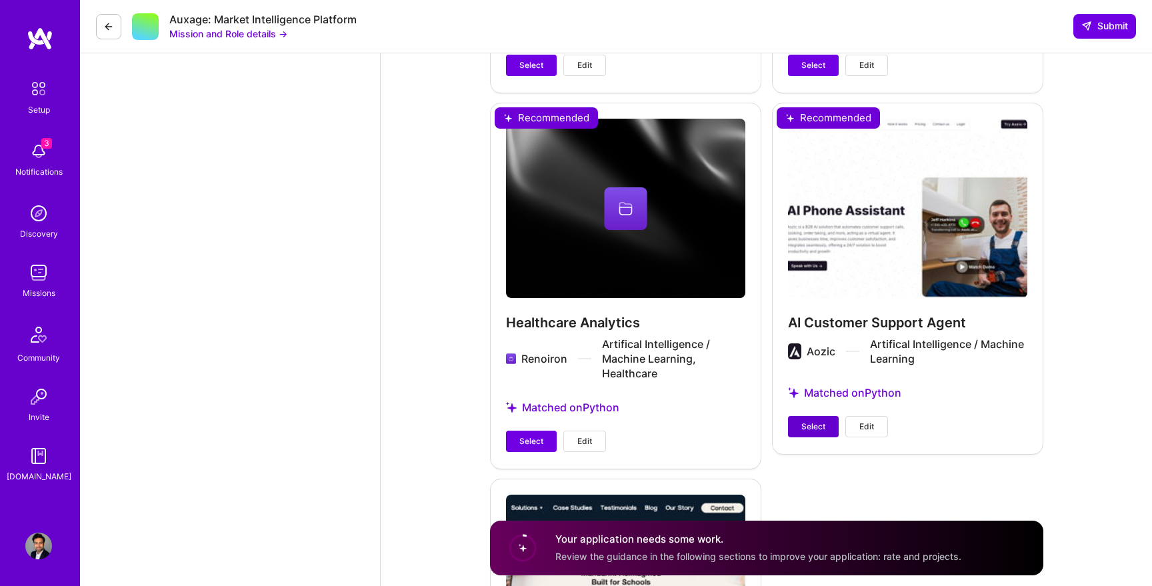
click at [805, 421] on span "Select" at bounding box center [813, 427] width 24 height 12
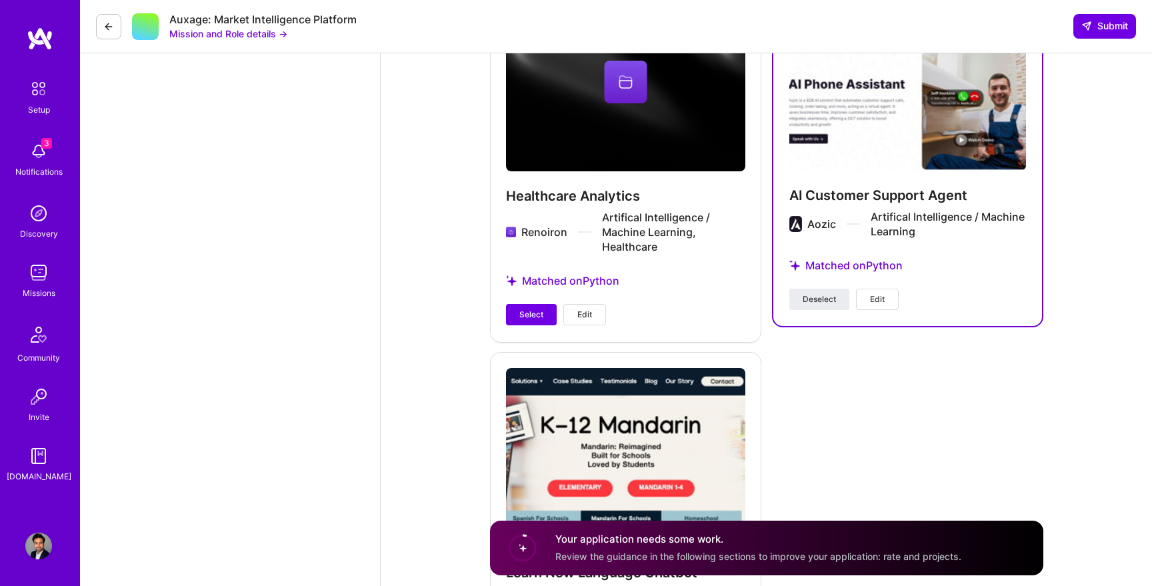
scroll to position [2477, 0]
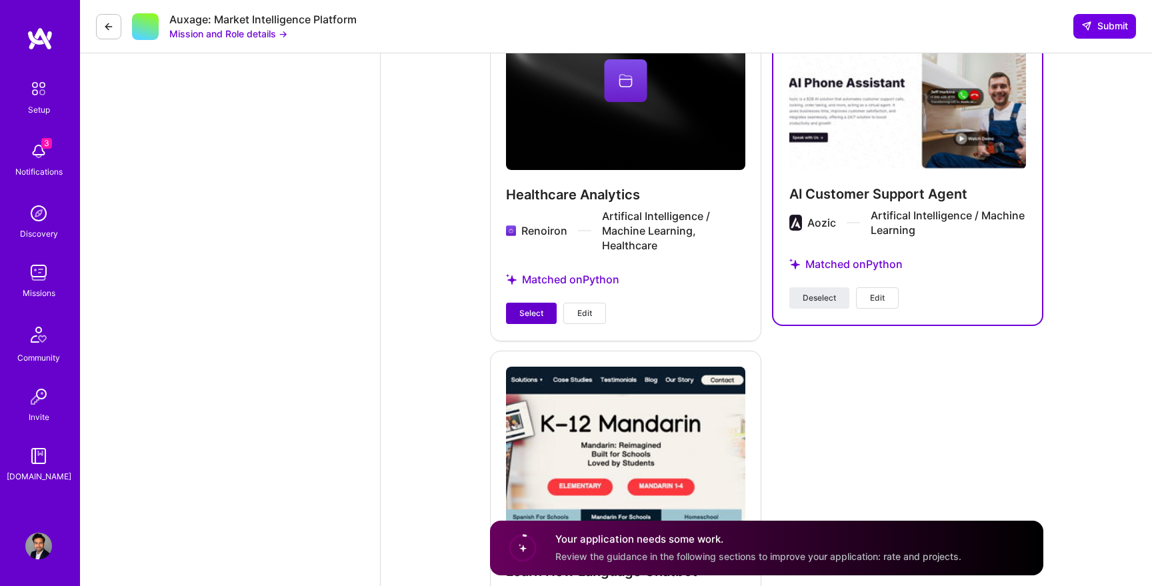
click at [549, 303] on button "Select" at bounding box center [531, 313] width 51 height 21
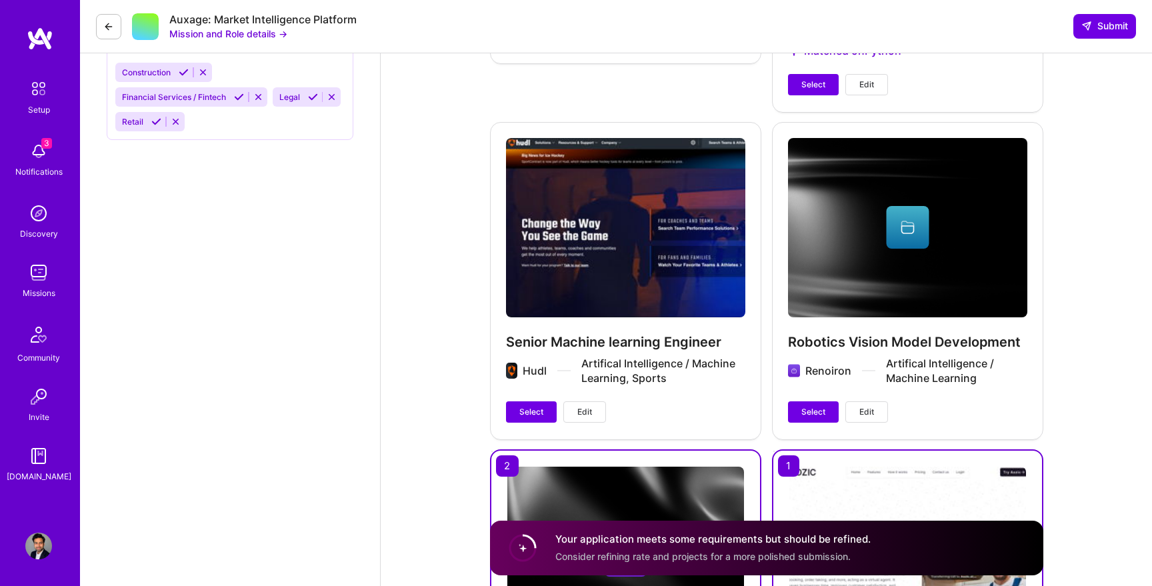
scroll to position [1963, 0]
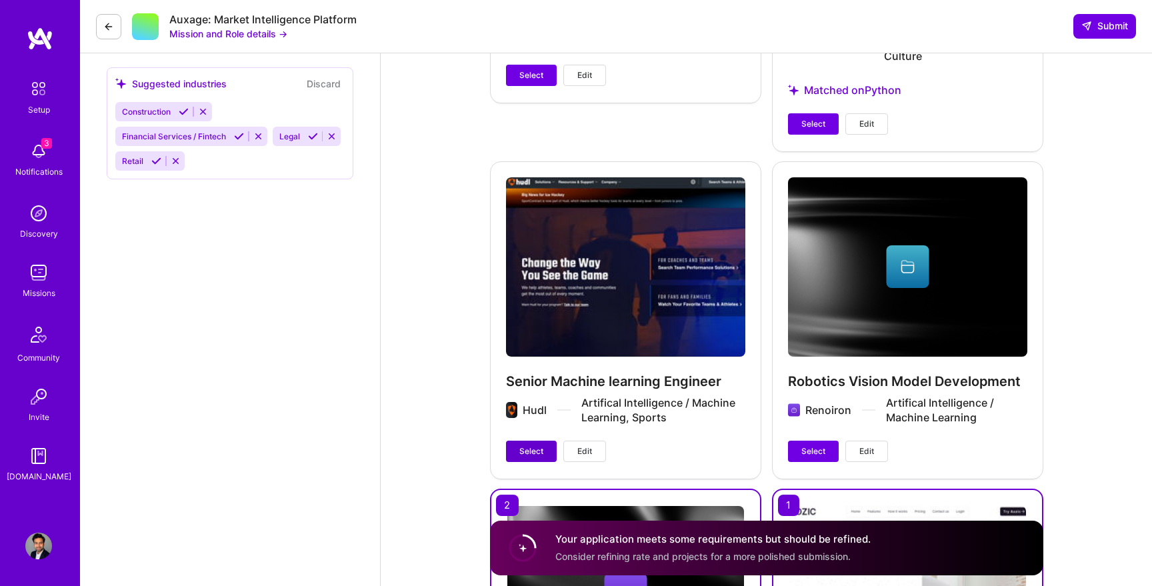
click at [538, 445] on span "Select" at bounding box center [531, 451] width 24 height 12
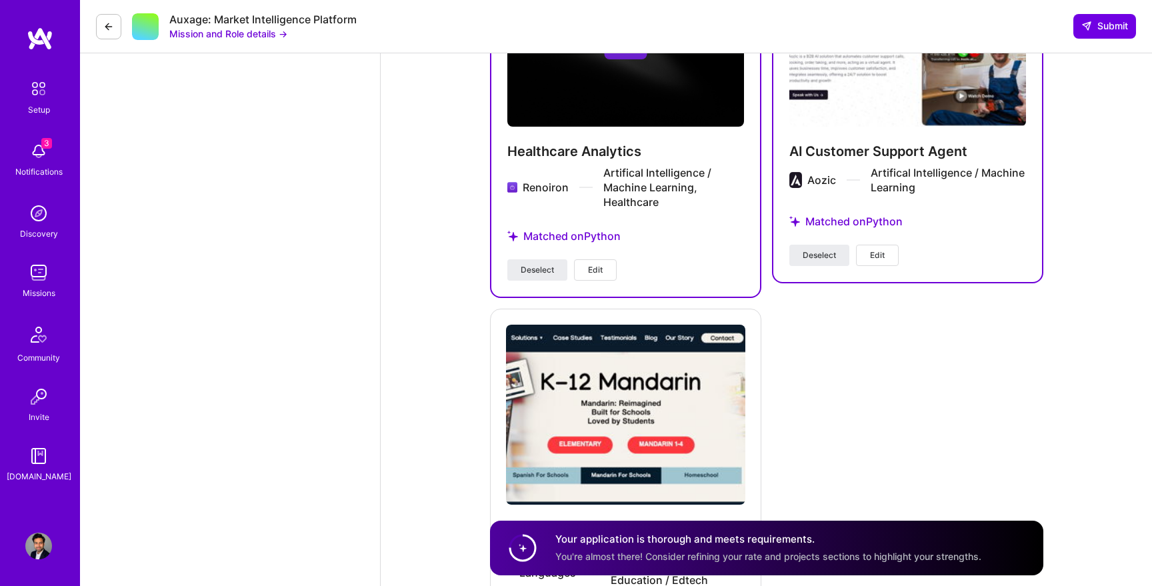
scroll to position [2654, 0]
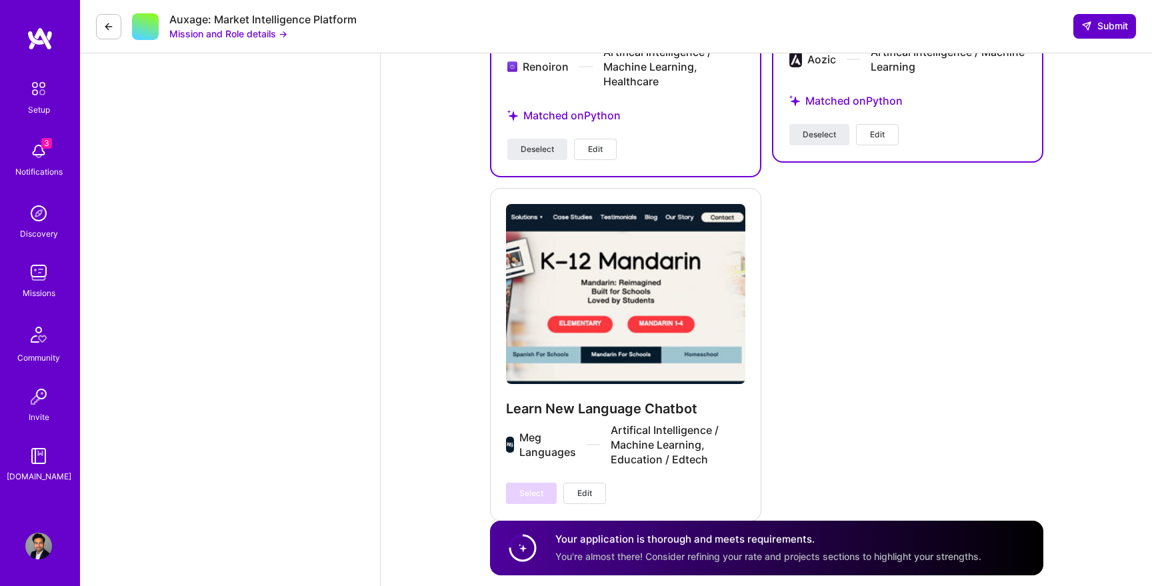
click at [1100, 29] on span "Submit" at bounding box center [1104, 25] width 47 height 13
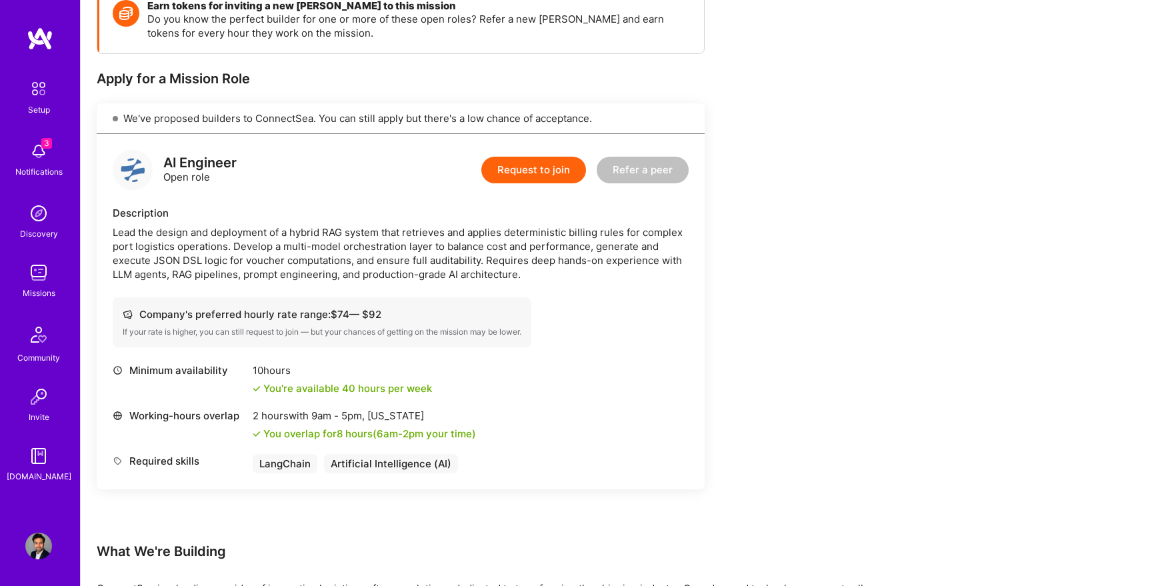
scroll to position [187, 0]
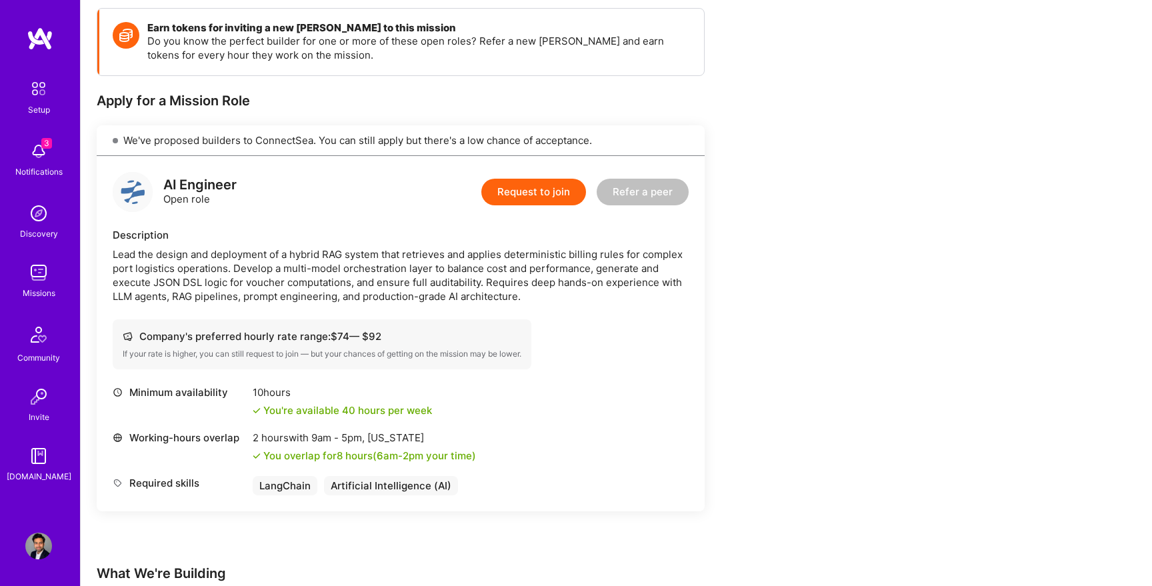
click at [532, 195] on button "Request to join" at bounding box center [533, 192] width 105 height 27
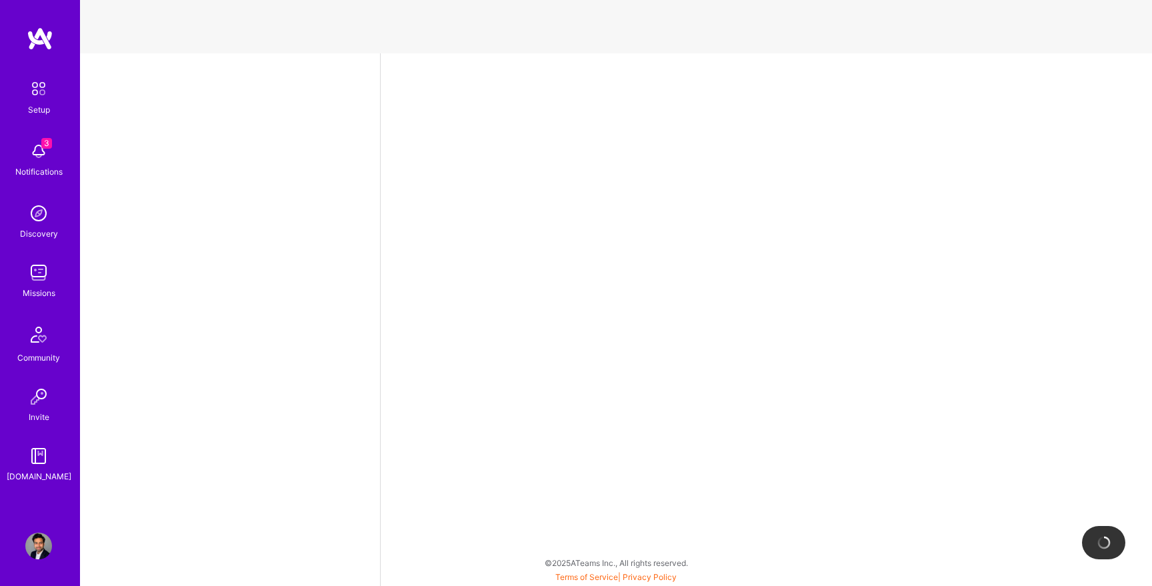
select select "US"
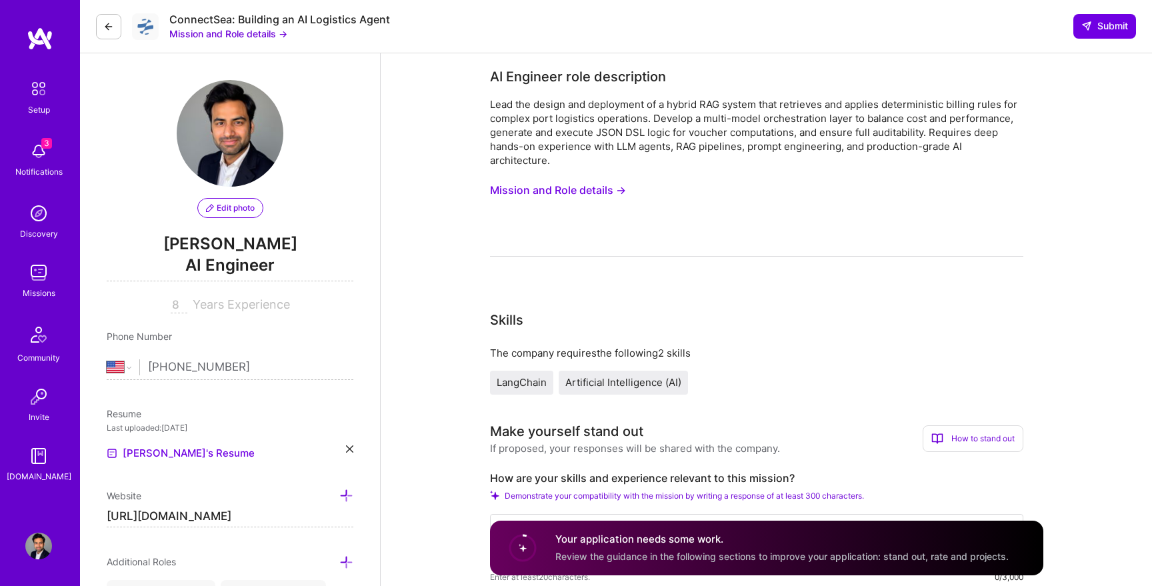
click at [275, 36] on button "Mission and Role details →" at bounding box center [228, 34] width 118 height 14
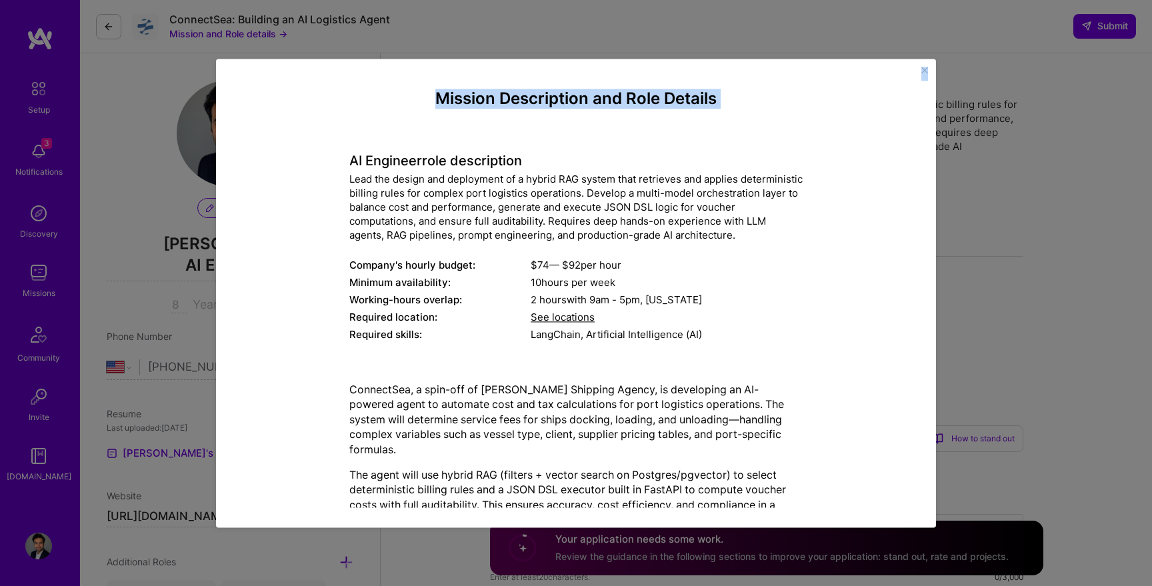
scroll to position [97, 0]
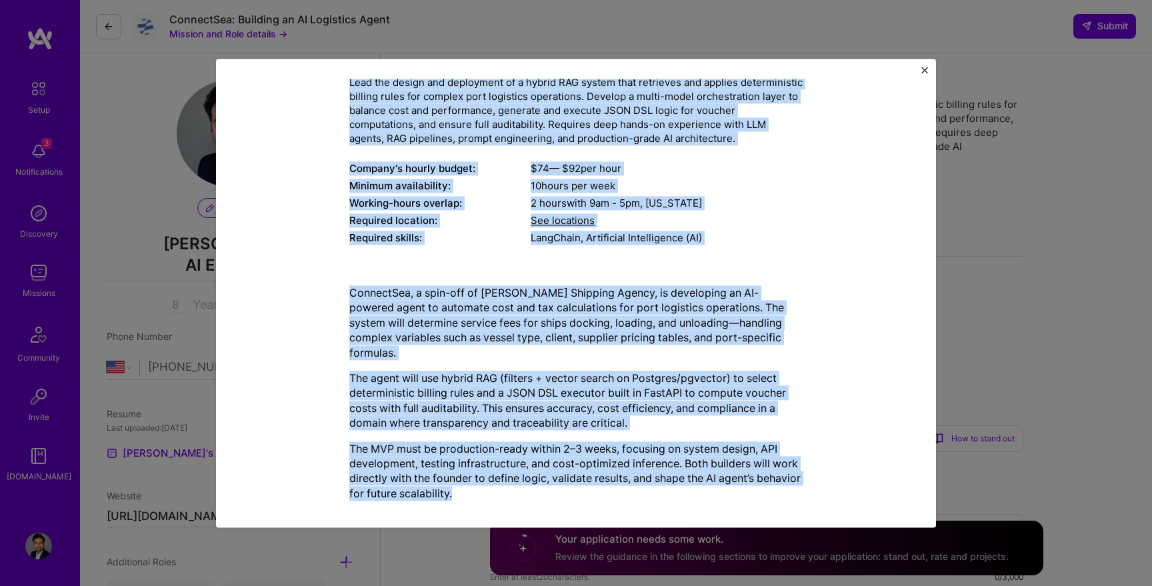
drag, startPoint x: 351, startPoint y: 159, endPoint x: 531, endPoint y: 484, distance: 372.0
click at [531, 484] on div "Mission Description and Role Details AI Engineer role description Lead the desi…" at bounding box center [575, 252] width 453 height 519
copy div "LO Ipsumdol sita consectetur Adip eli seddoe tem incididunt ut l etdolo MAG ali…"
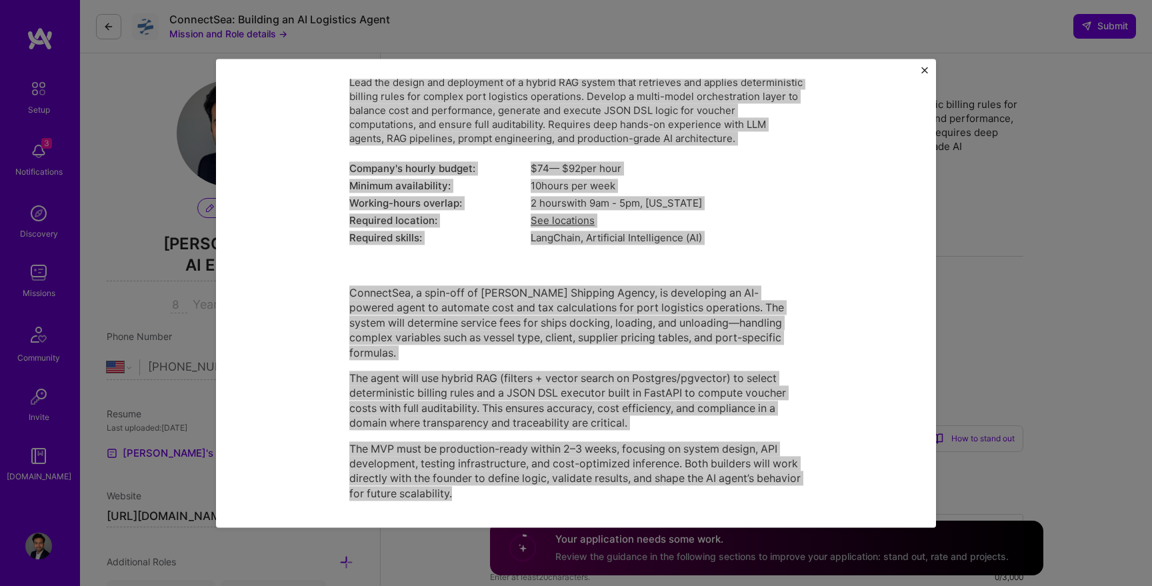
drag, startPoint x: 648, startPoint y: 342, endPoint x: 760, endPoint y: 6, distance: 354.3
click at [0, 0] on div "Mission Description and Role Details AI Engineer role description Lead the desi…" at bounding box center [576, 293] width 1152 height 586
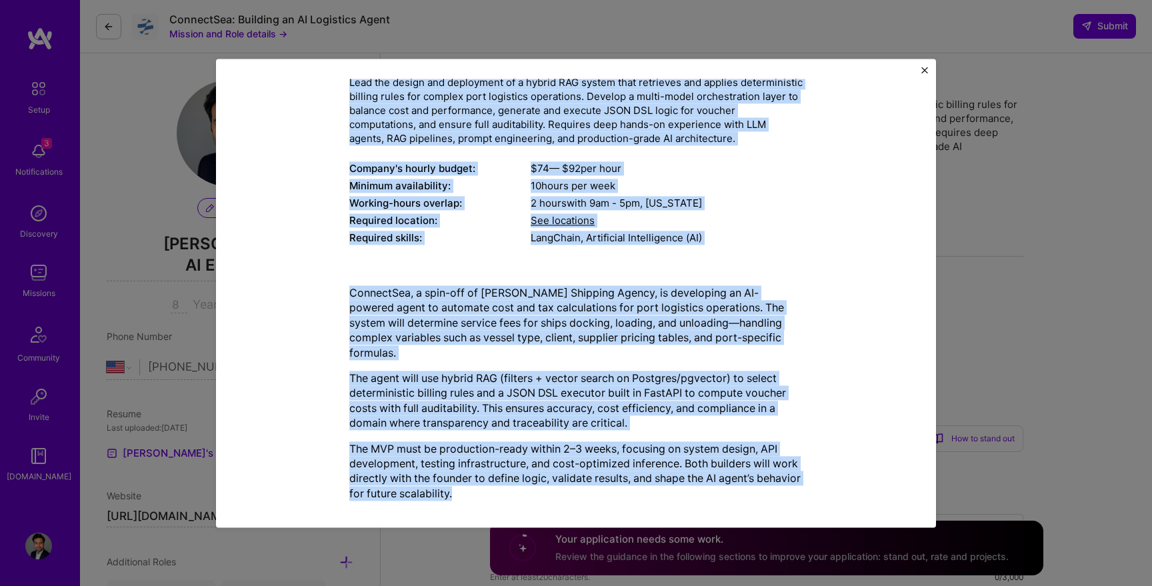
scroll to position [0, 0]
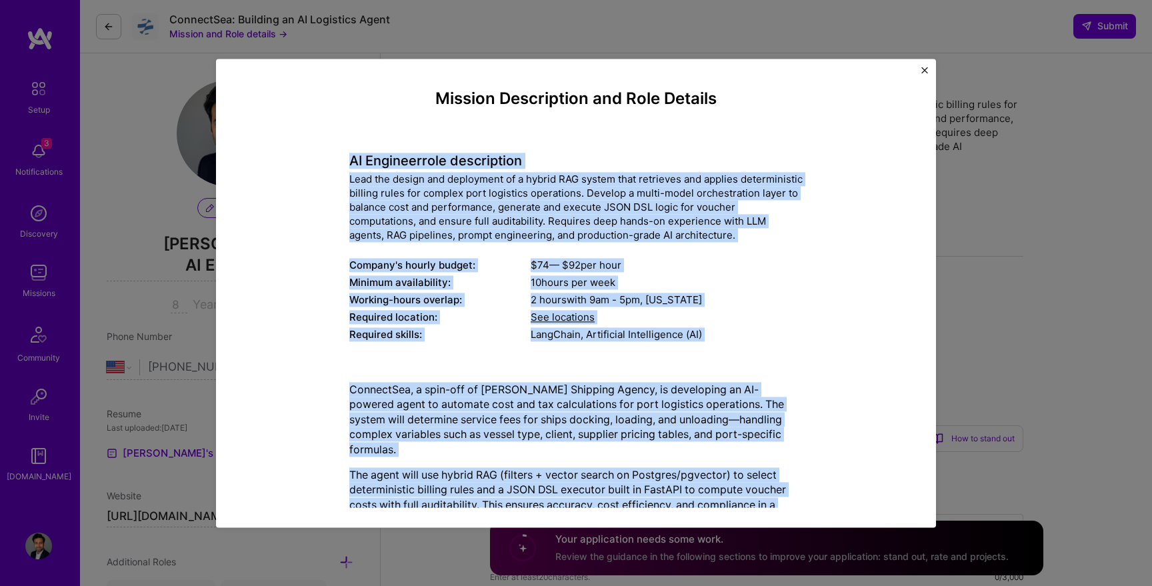
copy div "LO Ipsumdol sita consectetur Adip eli seddoe tem incididunt ut l etdolo MAG ali…"
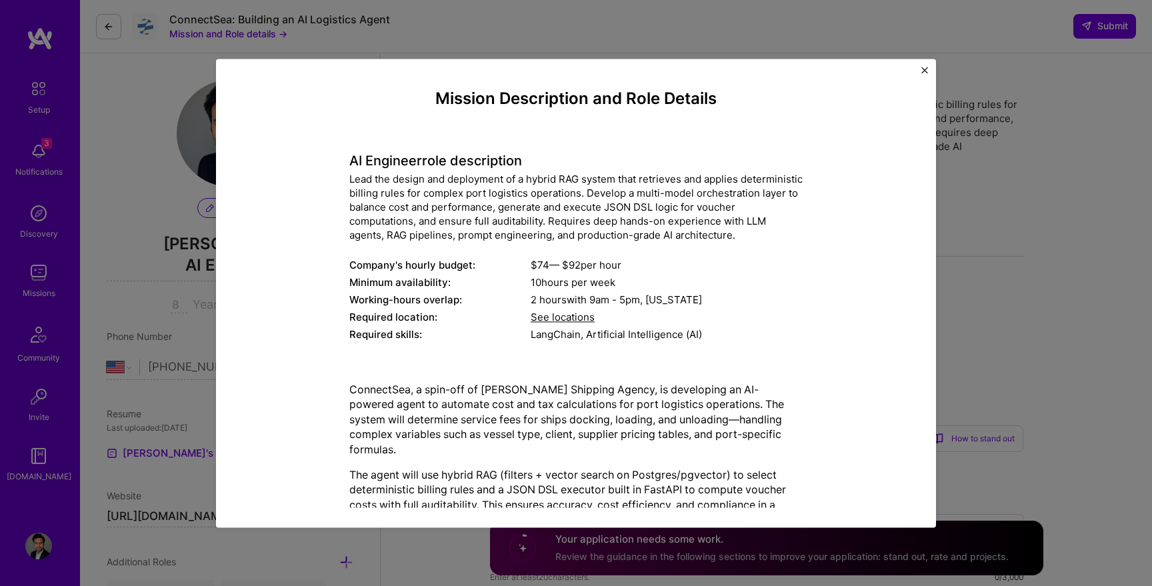
click at [990, 171] on div "Mission Description and Role Details AI Engineer role description Lead the desi…" at bounding box center [576, 293] width 1152 height 586
click at [925, 69] on img "Close" at bounding box center [924, 70] width 7 height 7
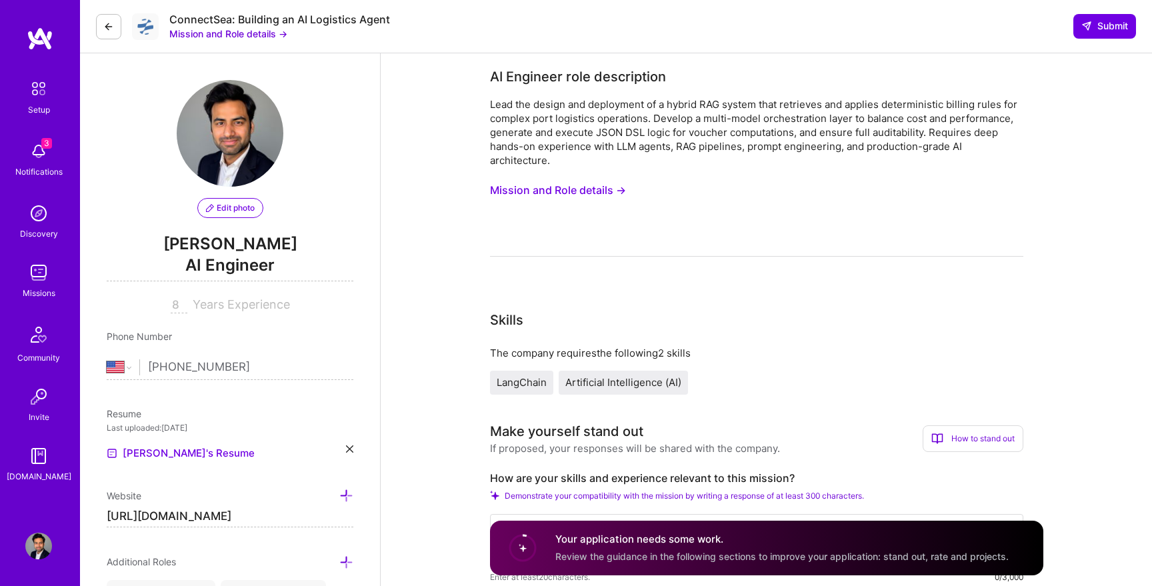
click at [263, 37] on button "Mission and Role details →" at bounding box center [228, 34] width 118 height 14
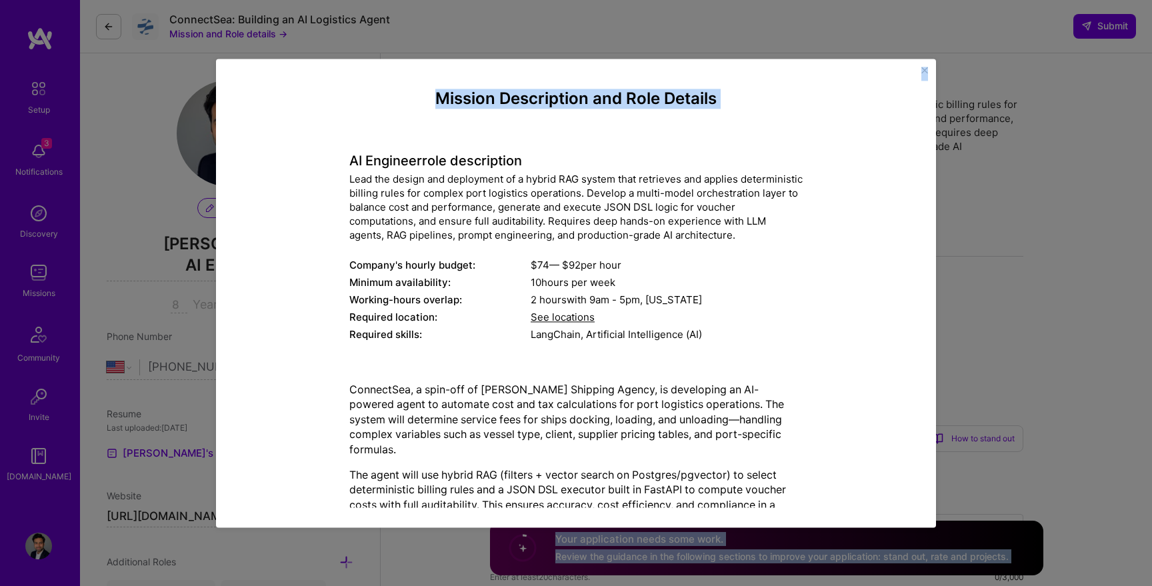
scroll to position [97, 0]
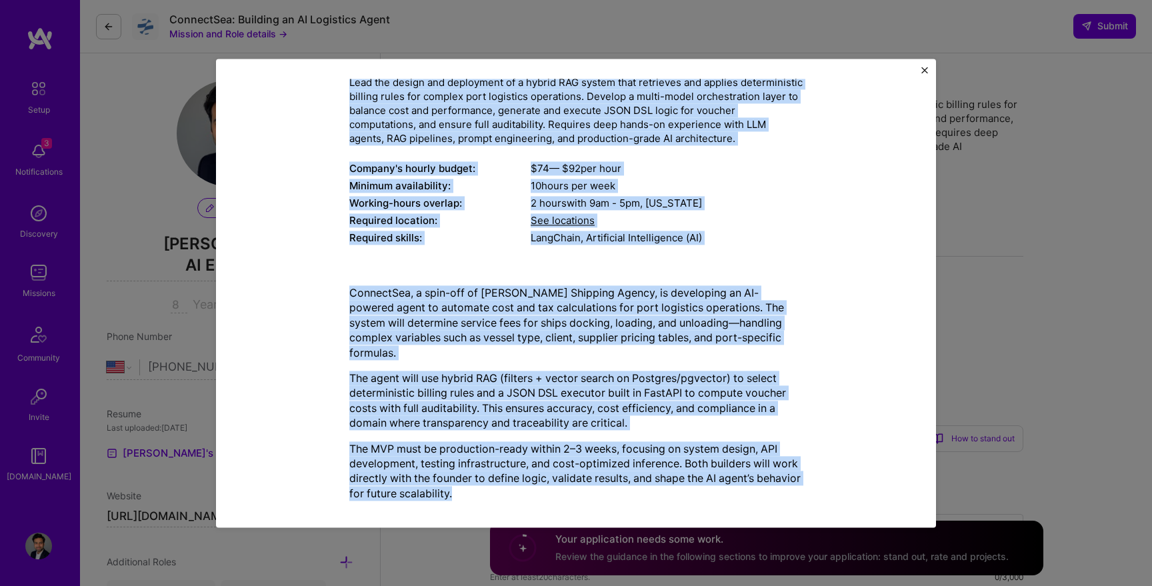
drag, startPoint x: 349, startPoint y: 161, endPoint x: 573, endPoint y: 477, distance: 388.1
click at [573, 476] on div "Mission Description and Role Details AI Engineer role description Lead the desi…" at bounding box center [575, 252] width 453 height 519
copy div "LO Ipsumdol sita consectetur Adip eli seddoe tem incididunt ut l etdolo MAG ali…"
click at [924, 68] on img "Close" at bounding box center [924, 70] width 7 height 7
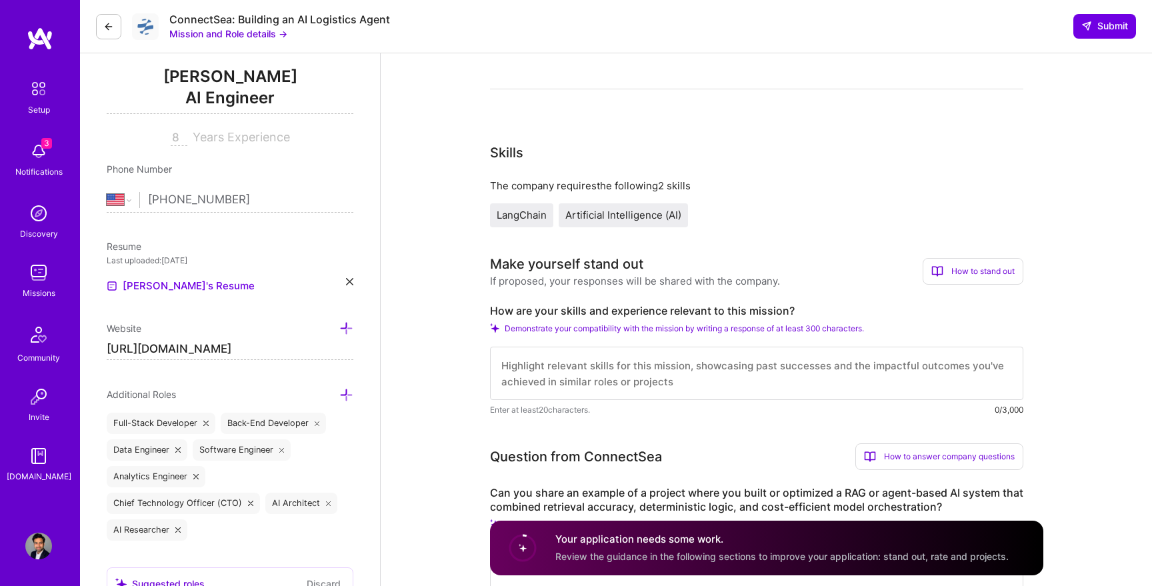
scroll to position [0, 0]
